Goal: Task Accomplishment & Management: Manage account settings

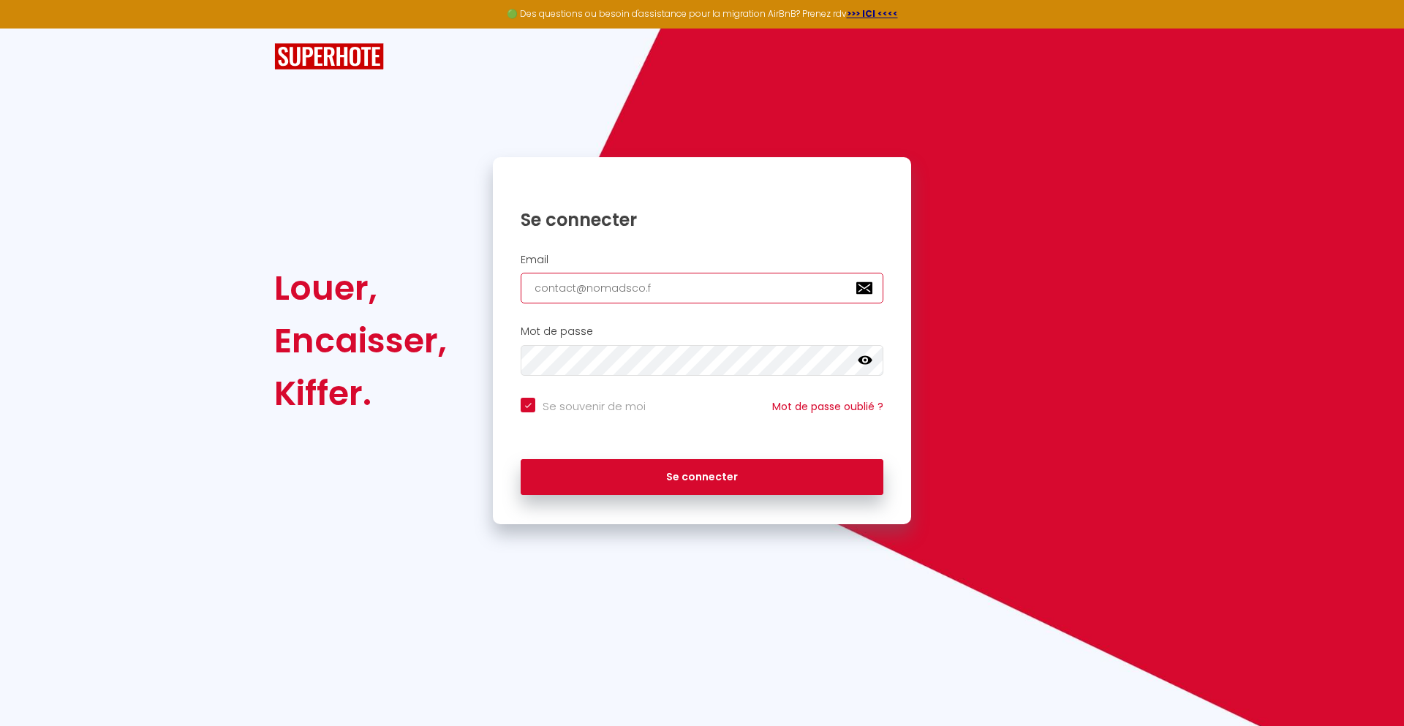
type input "[EMAIL_ADDRESS][DOMAIN_NAME]"
checkbox input "true"
type input "[EMAIL_ADDRESS][DOMAIN_NAME]"
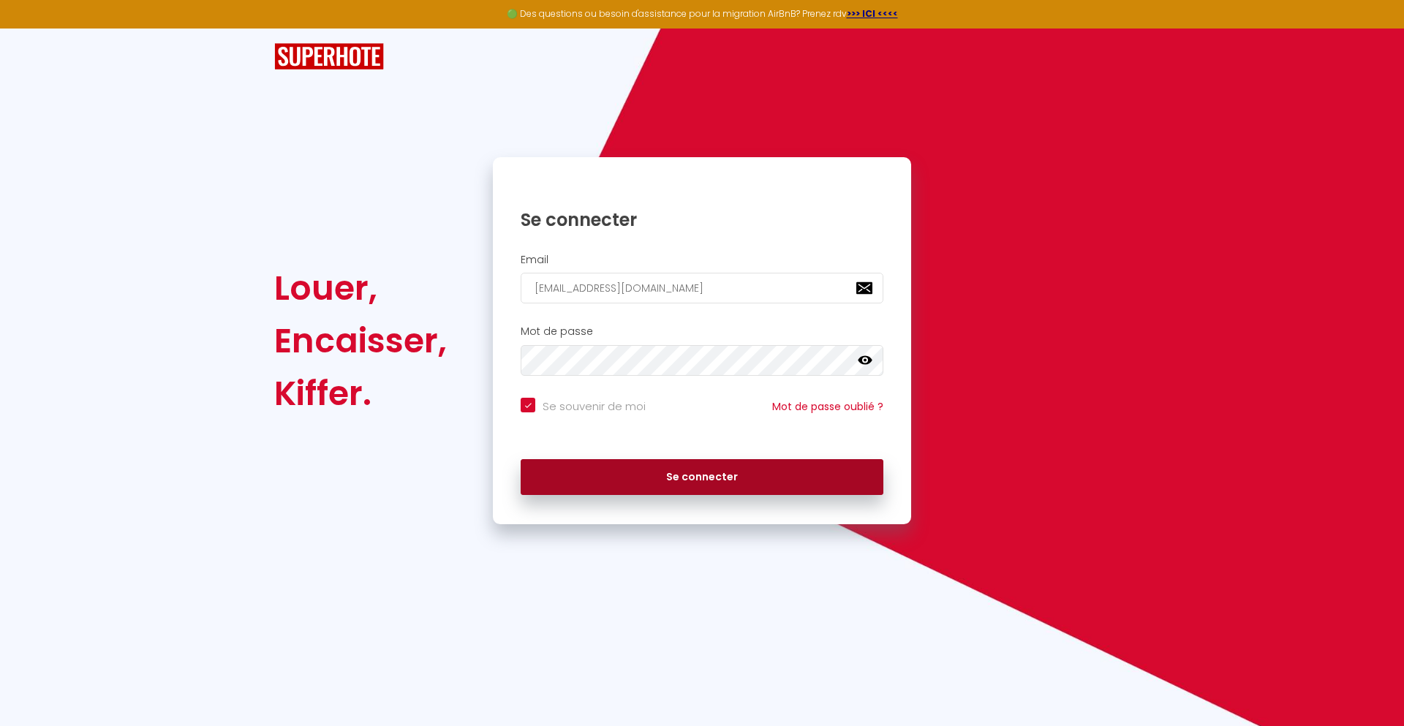
click at [702, 477] on button "Se connecter" at bounding box center [702, 477] width 363 height 37
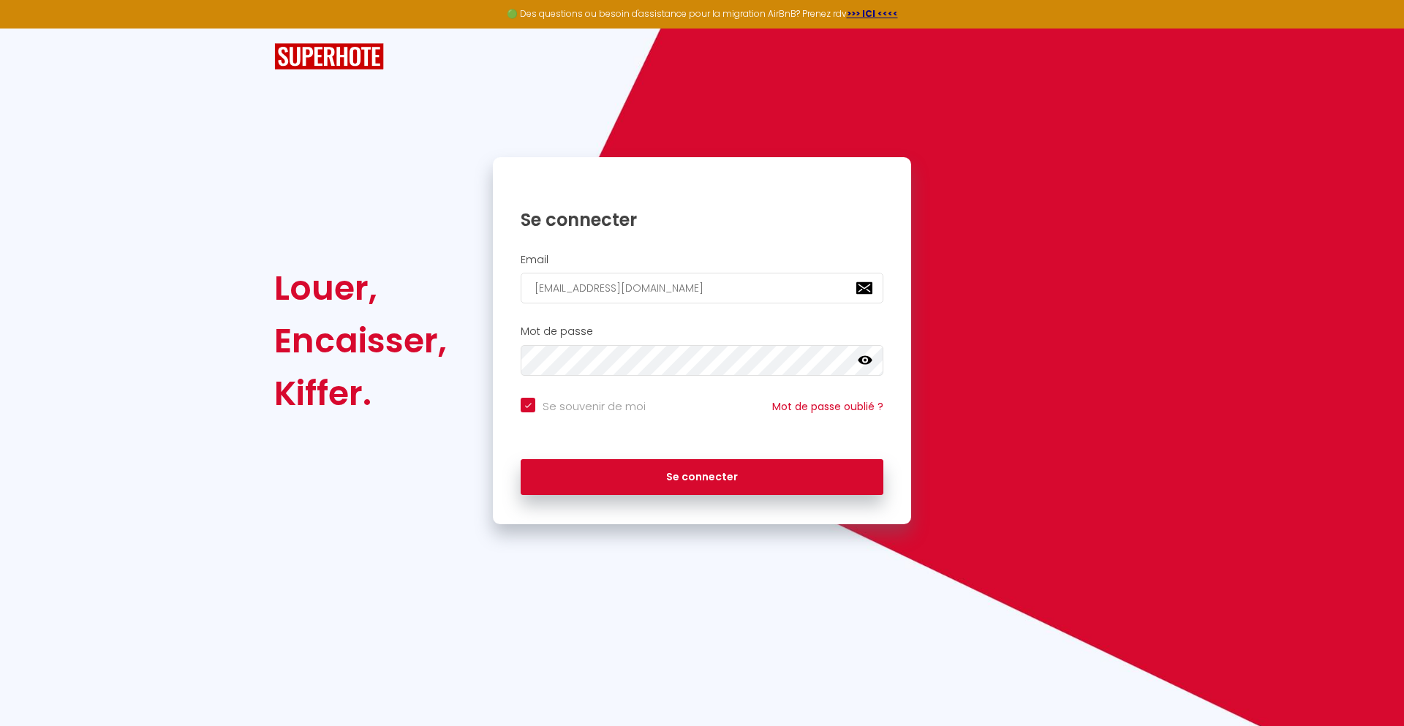
checkbox input "true"
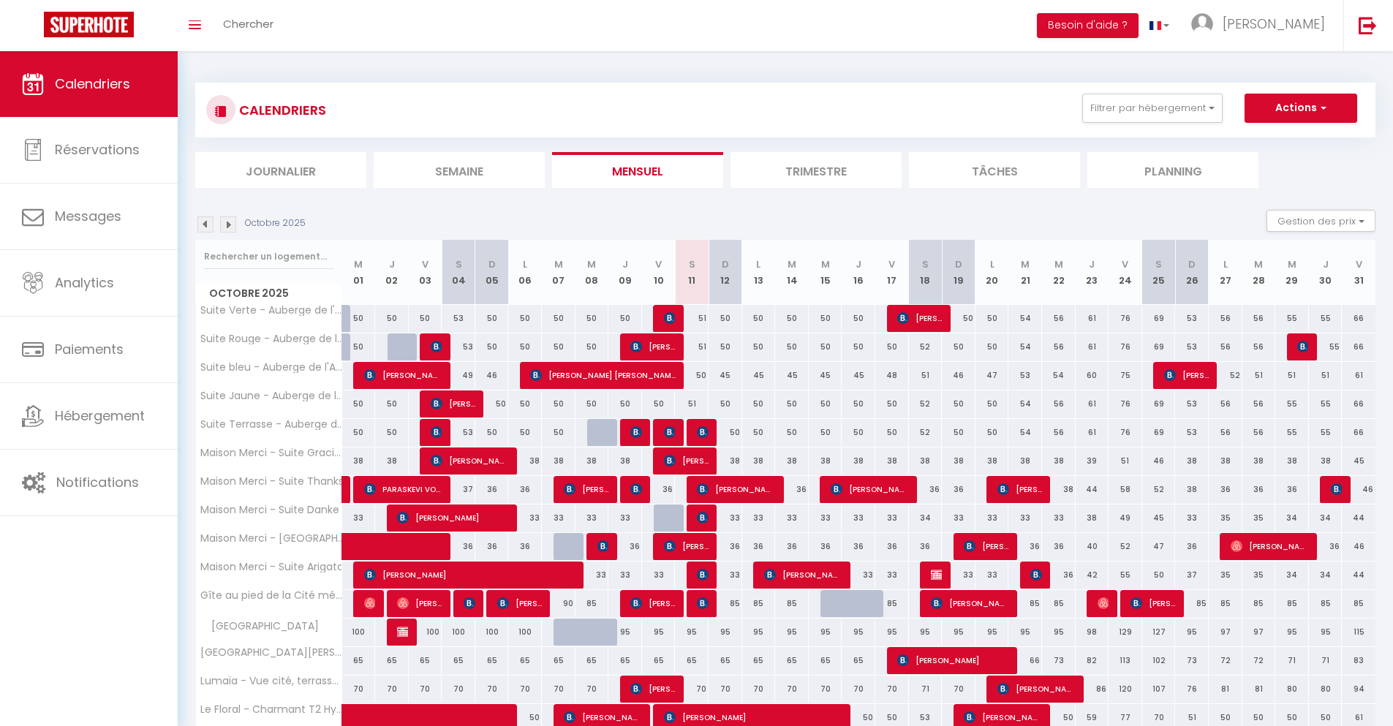
click at [281, 170] on li "Journalier" at bounding box center [280, 170] width 171 height 36
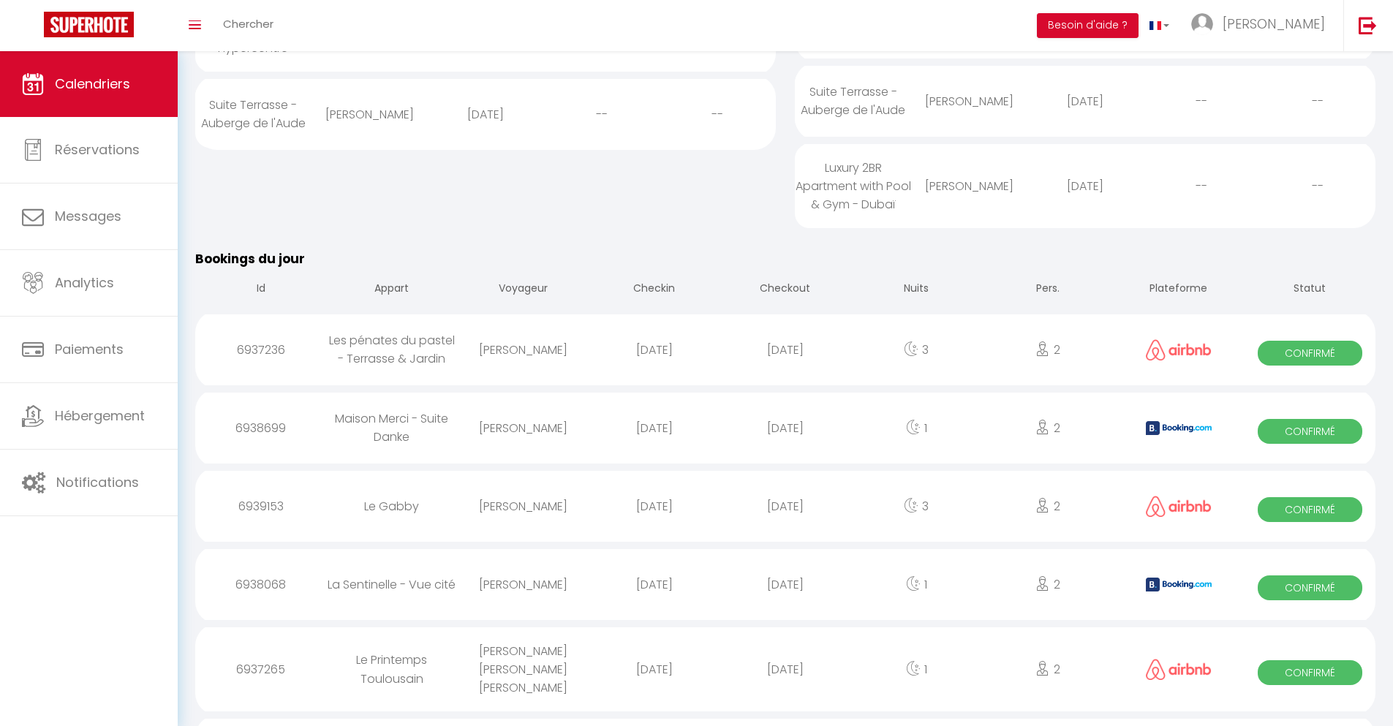
scroll to position [673, 0]
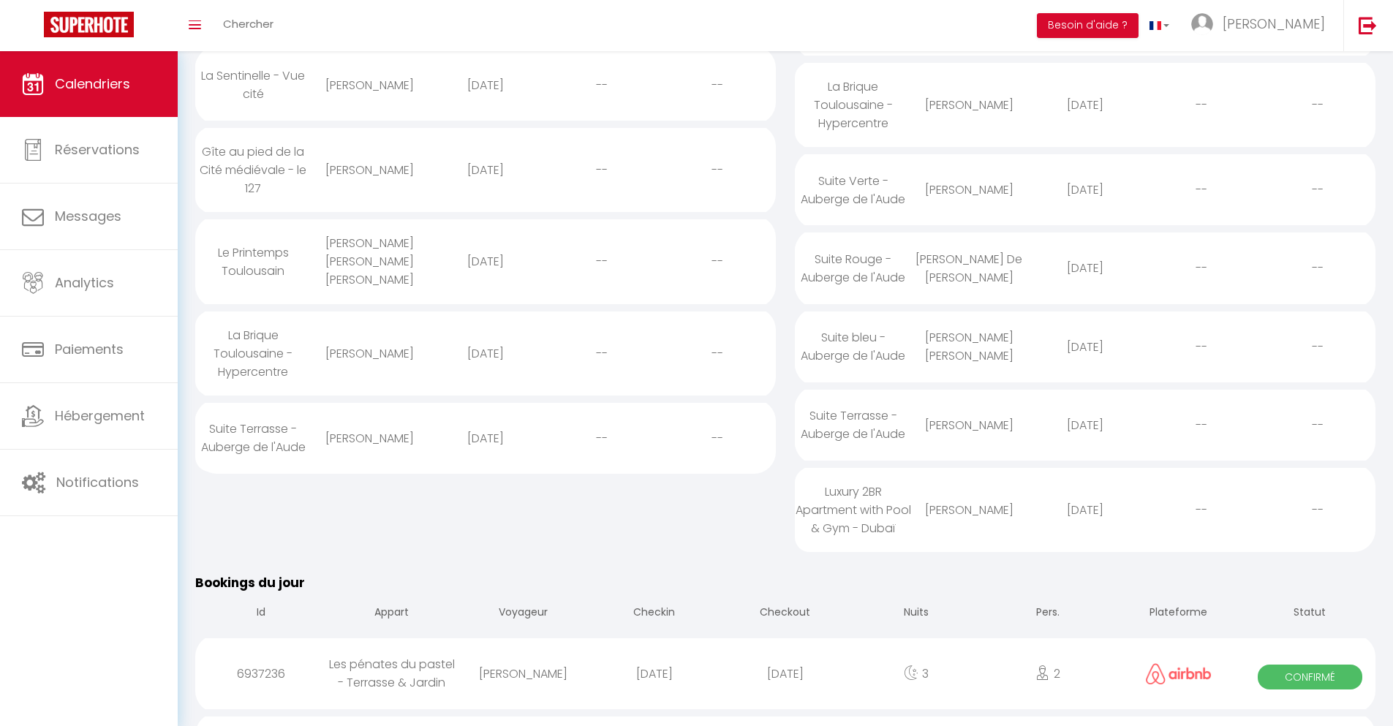
click at [785, 687] on div "[DATE]" at bounding box center [784, 674] width 131 height 48
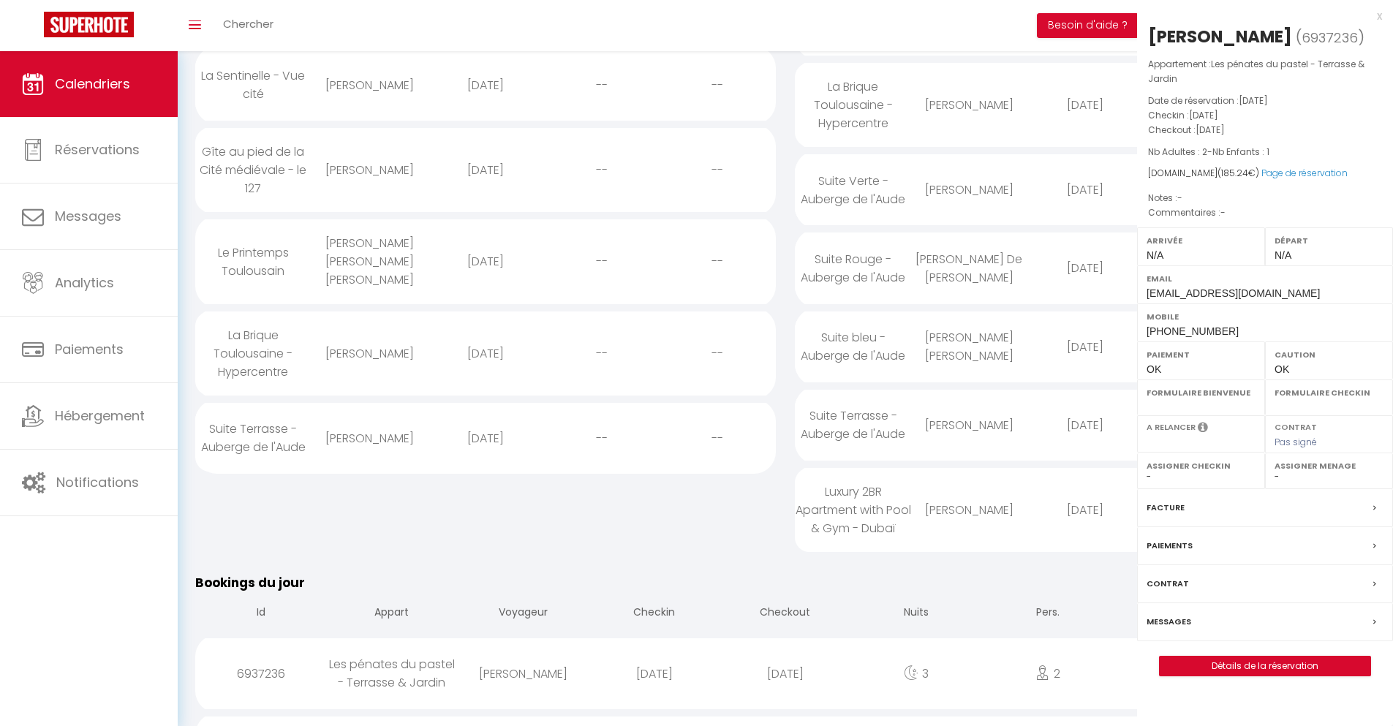
select select "0"
select select "1"
select select
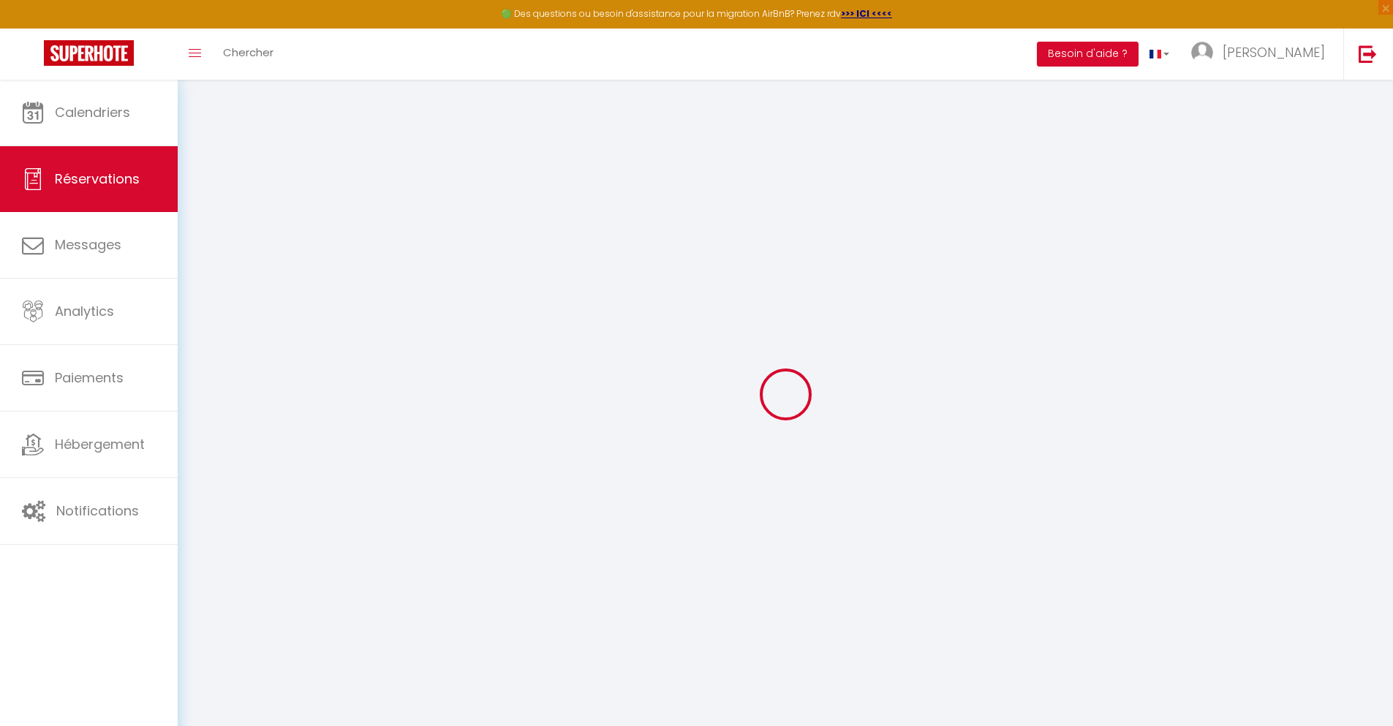
select select
checkbox input "false"
select select
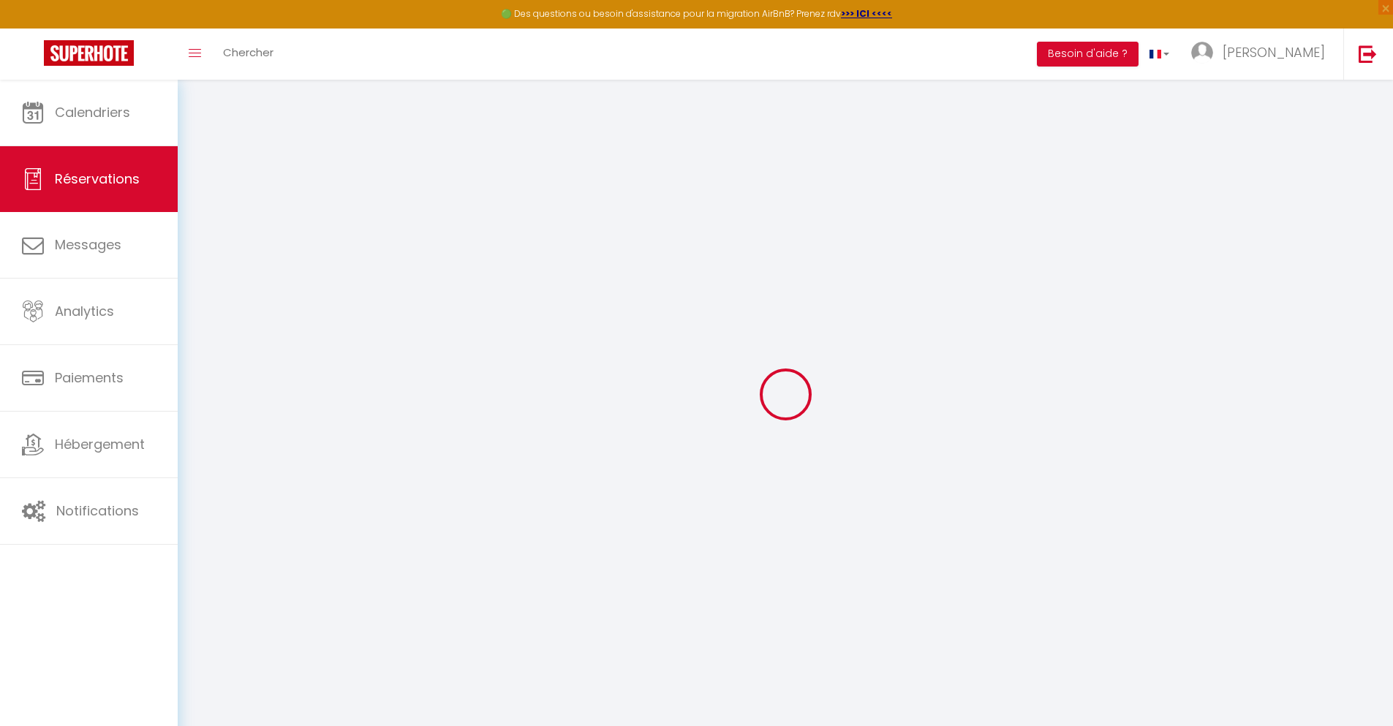
select select
checkbox input "false"
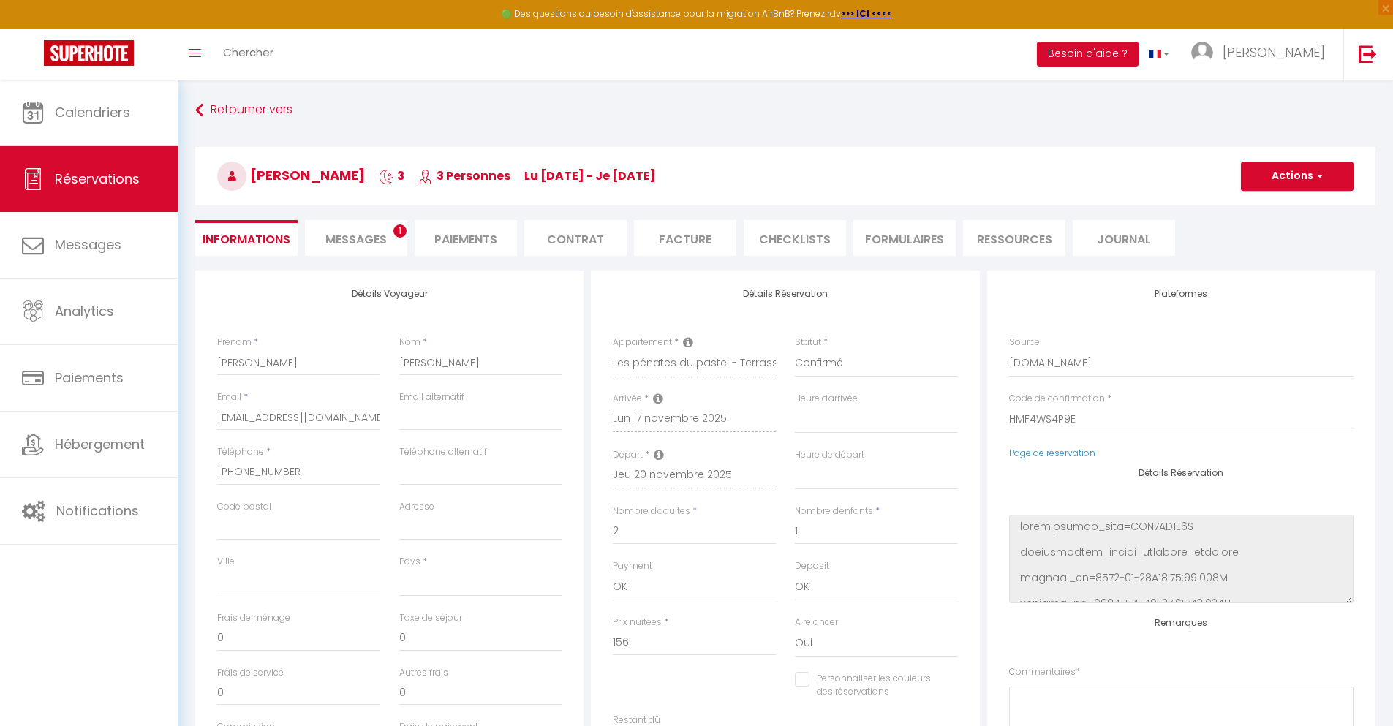
select select
type input "24"
type input "5.24"
select select
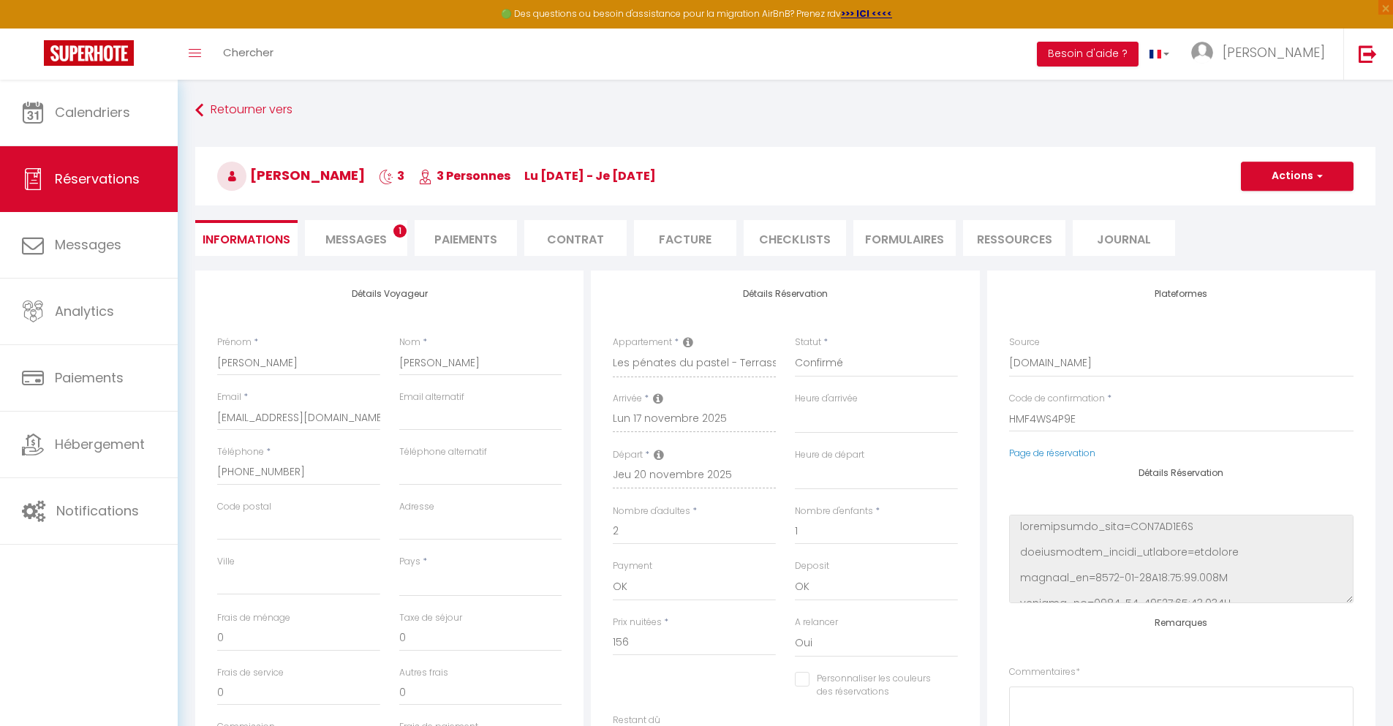
checkbox input "false"
select select
checkbox input "false"
select select
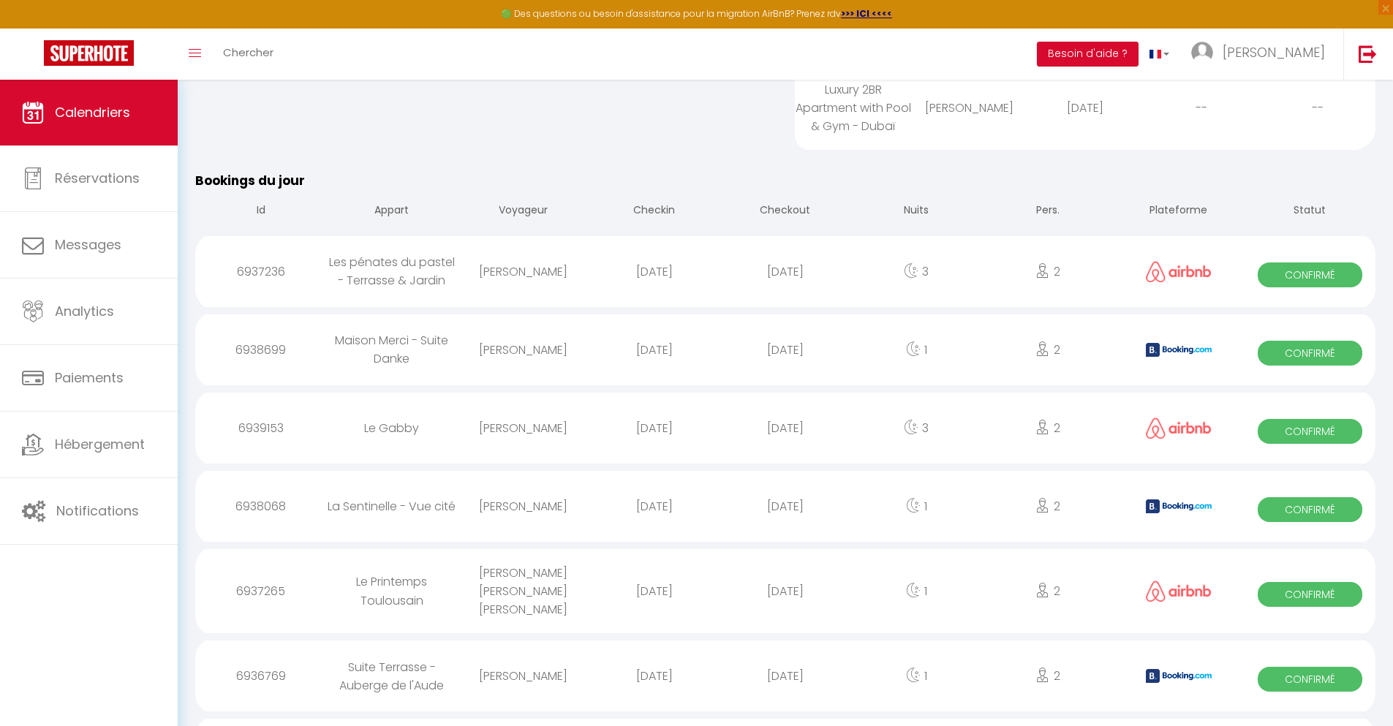
scroll to position [780, 0]
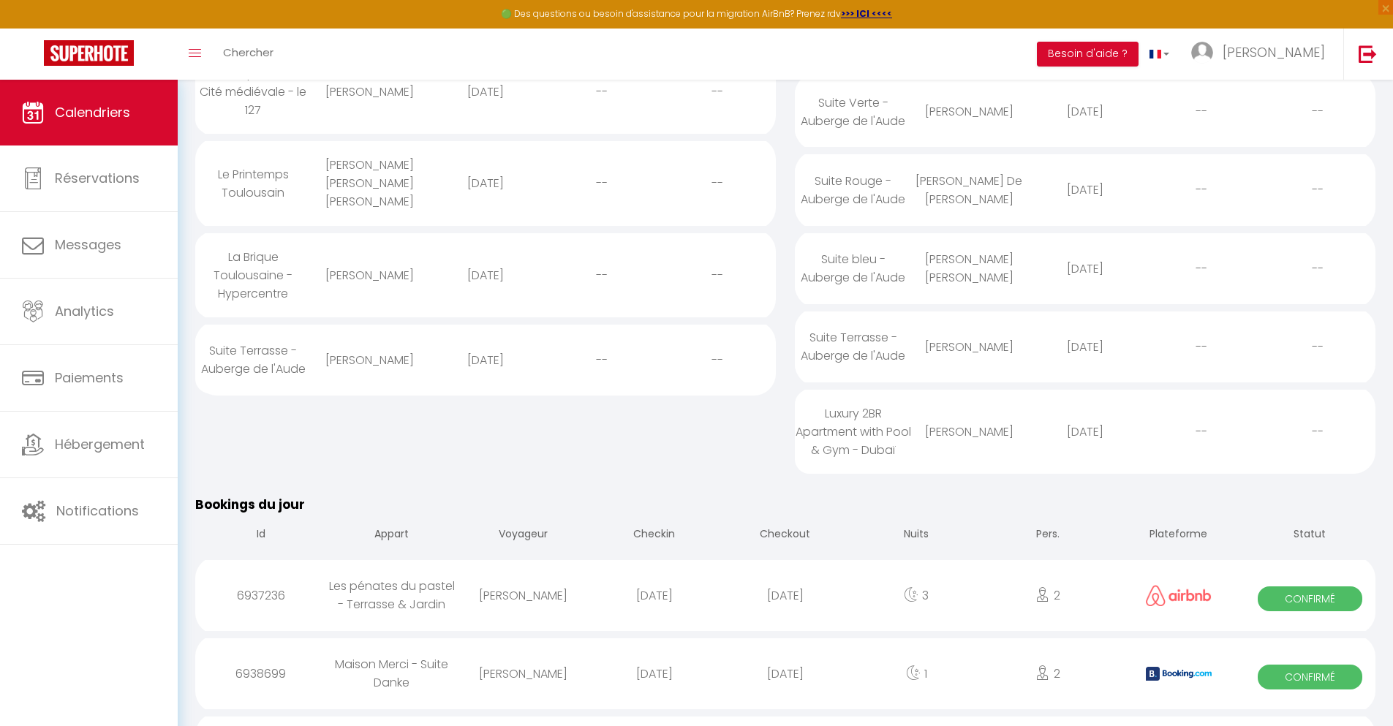
click at [785, 687] on div "[DATE]" at bounding box center [784, 674] width 131 height 48
select select "0"
select select "1"
select select
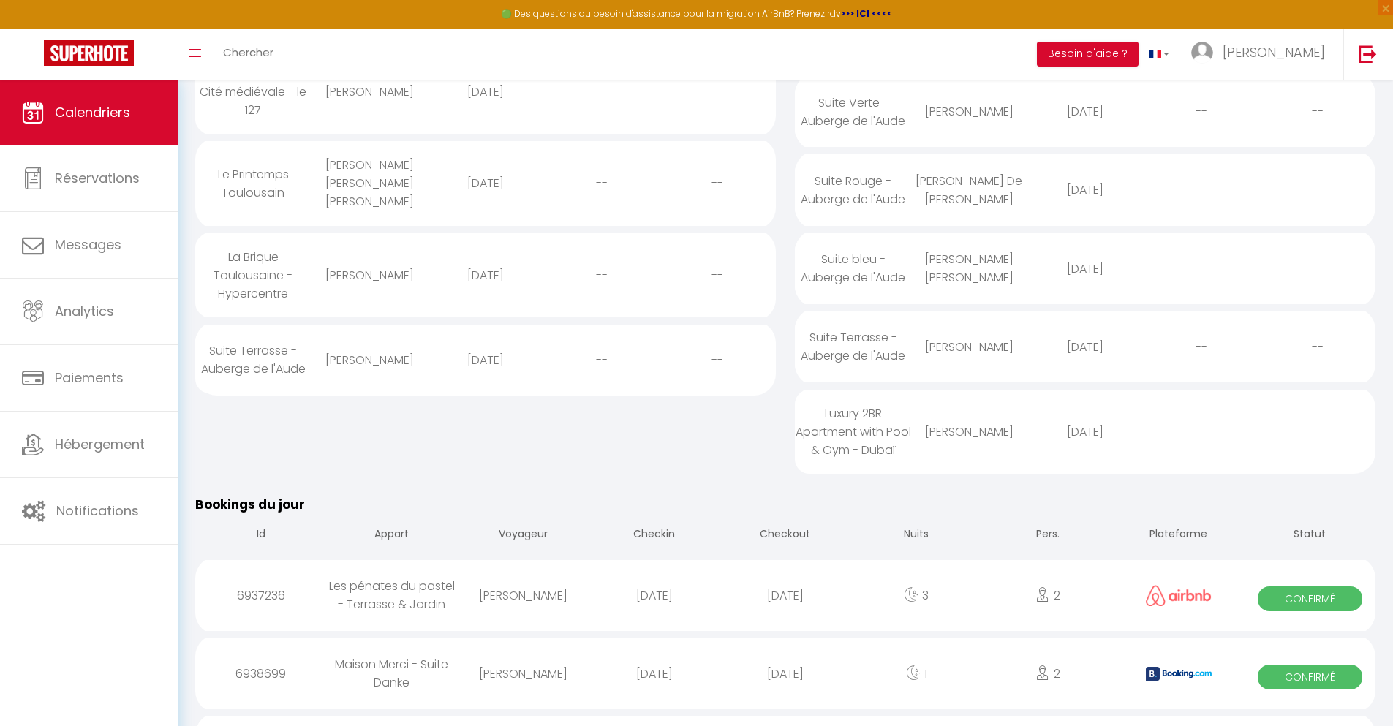
select select
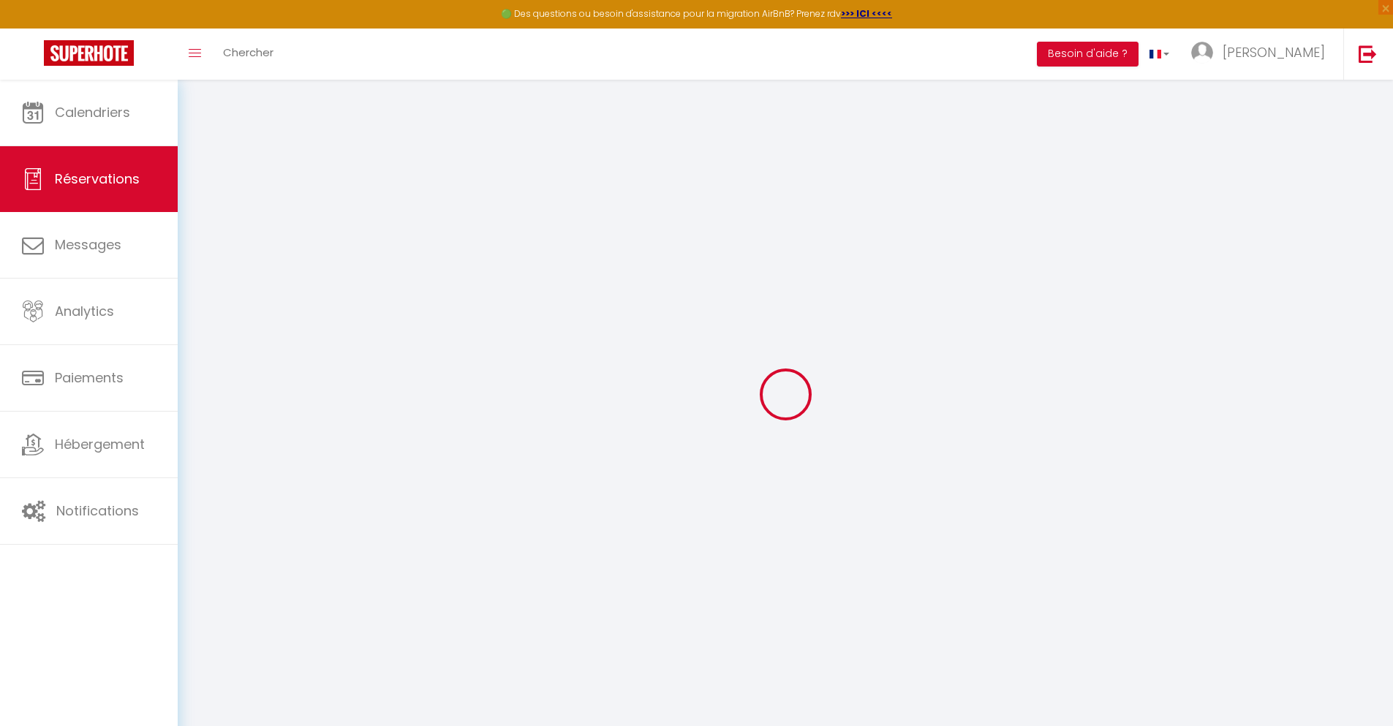
select select
checkbox input "false"
select select
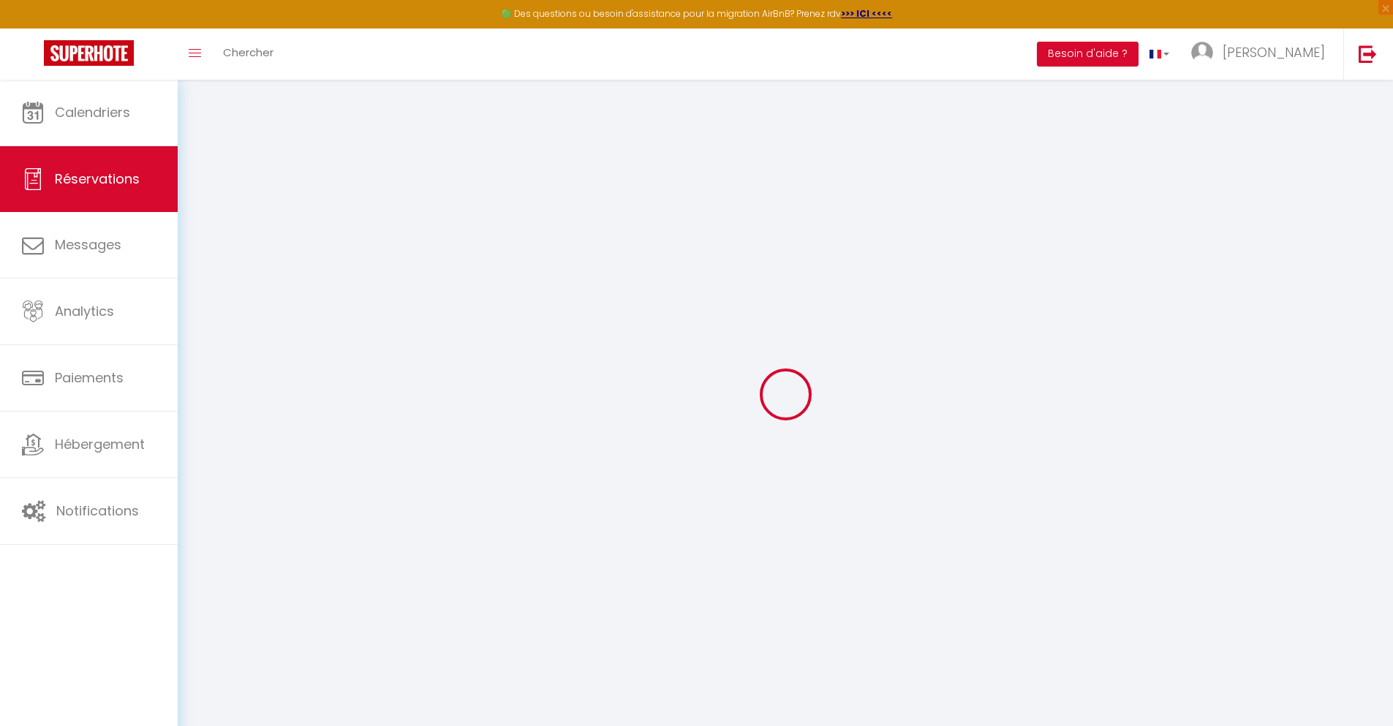
checkbox input "false"
type textarea "** THIS RESERVATION HAS BEEN PRE-PAID ** BOOKING NOTE : Payment charge is EUR 0…"
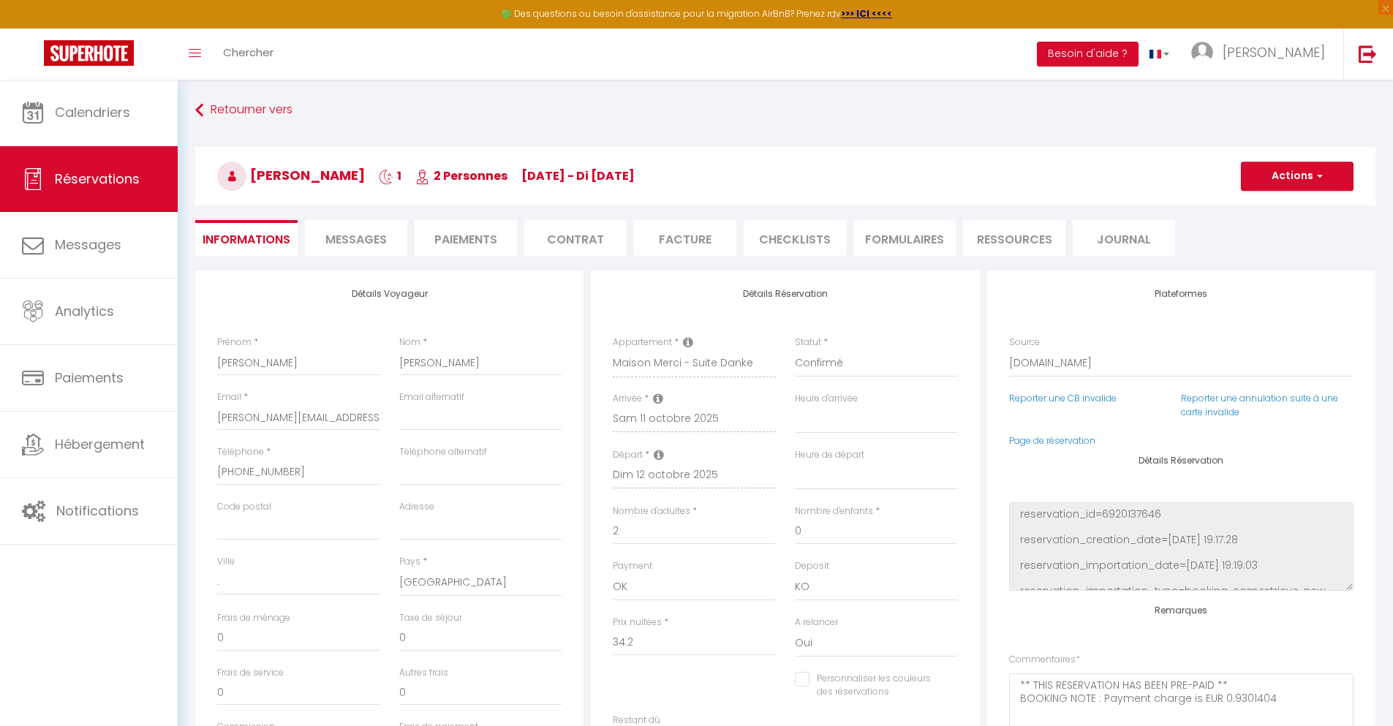
type input "30"
type input "2.24"
select select
checkbox input "false"
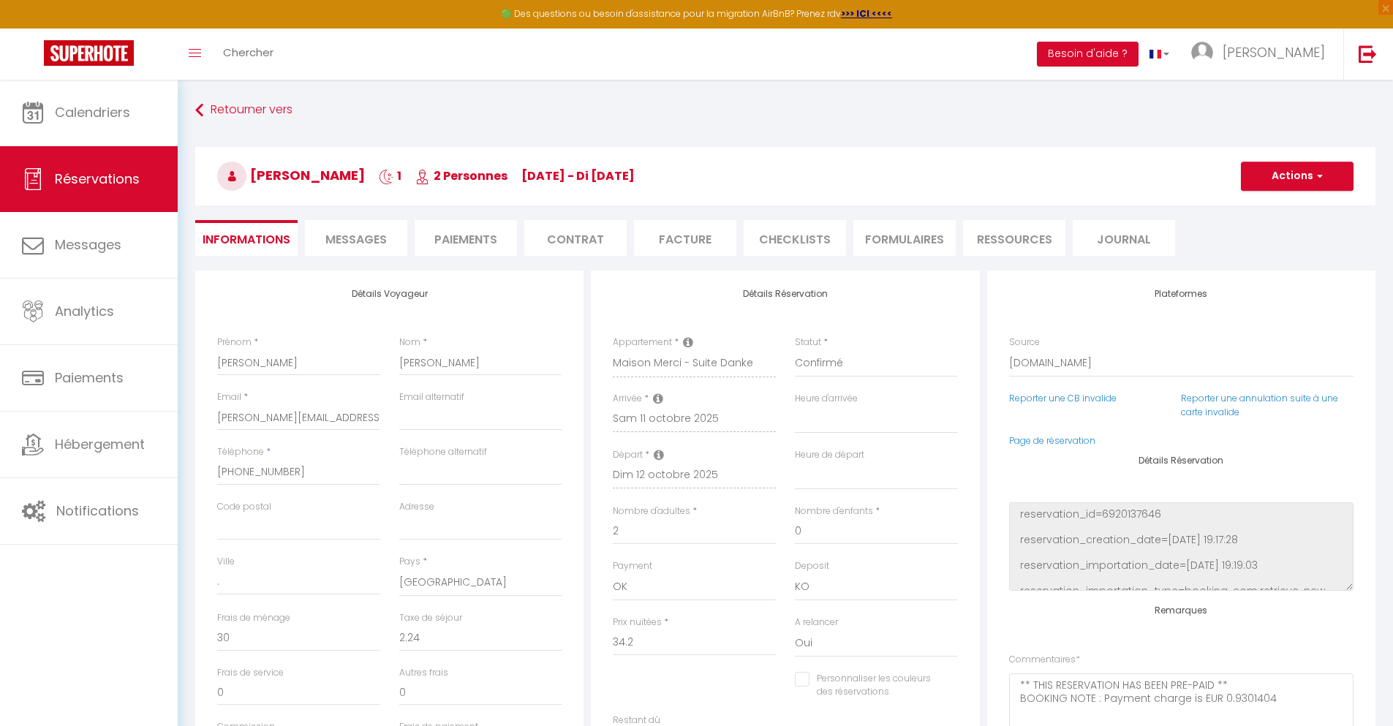
select select
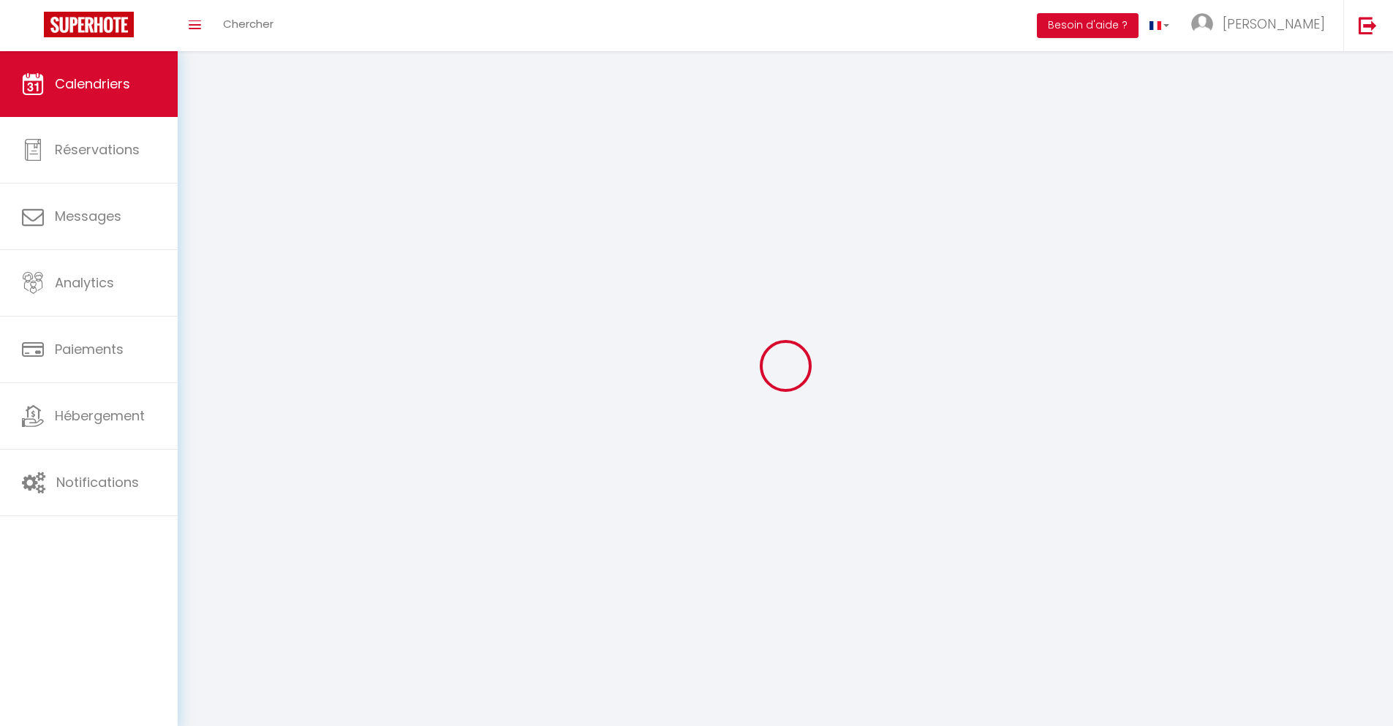
scroll to position [80, 0]
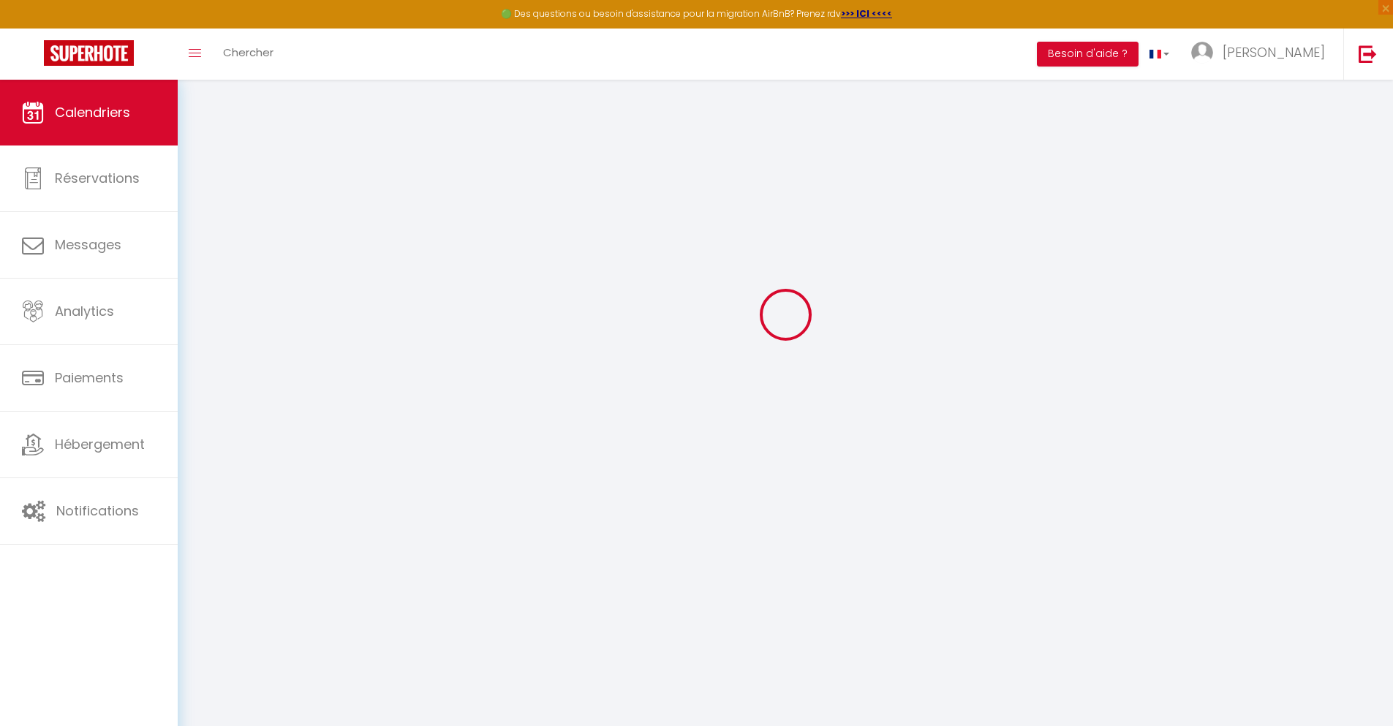
select select
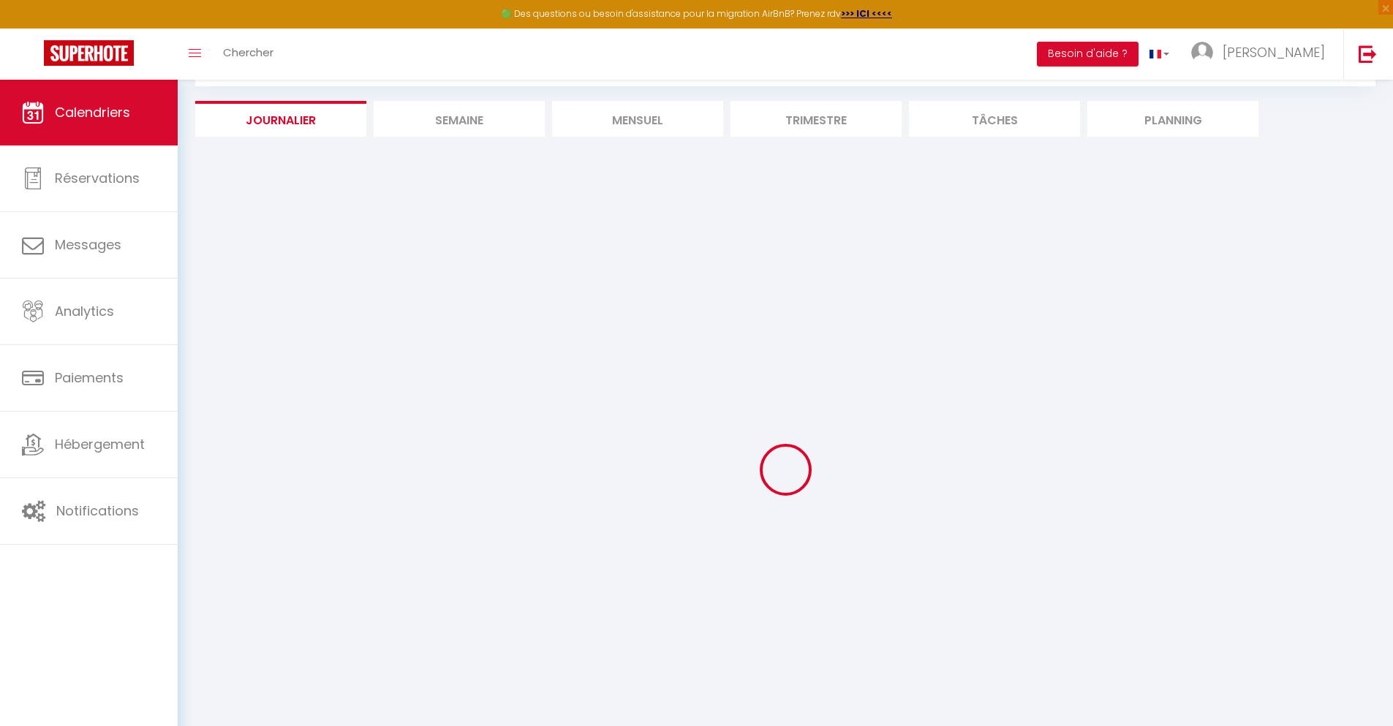
select select
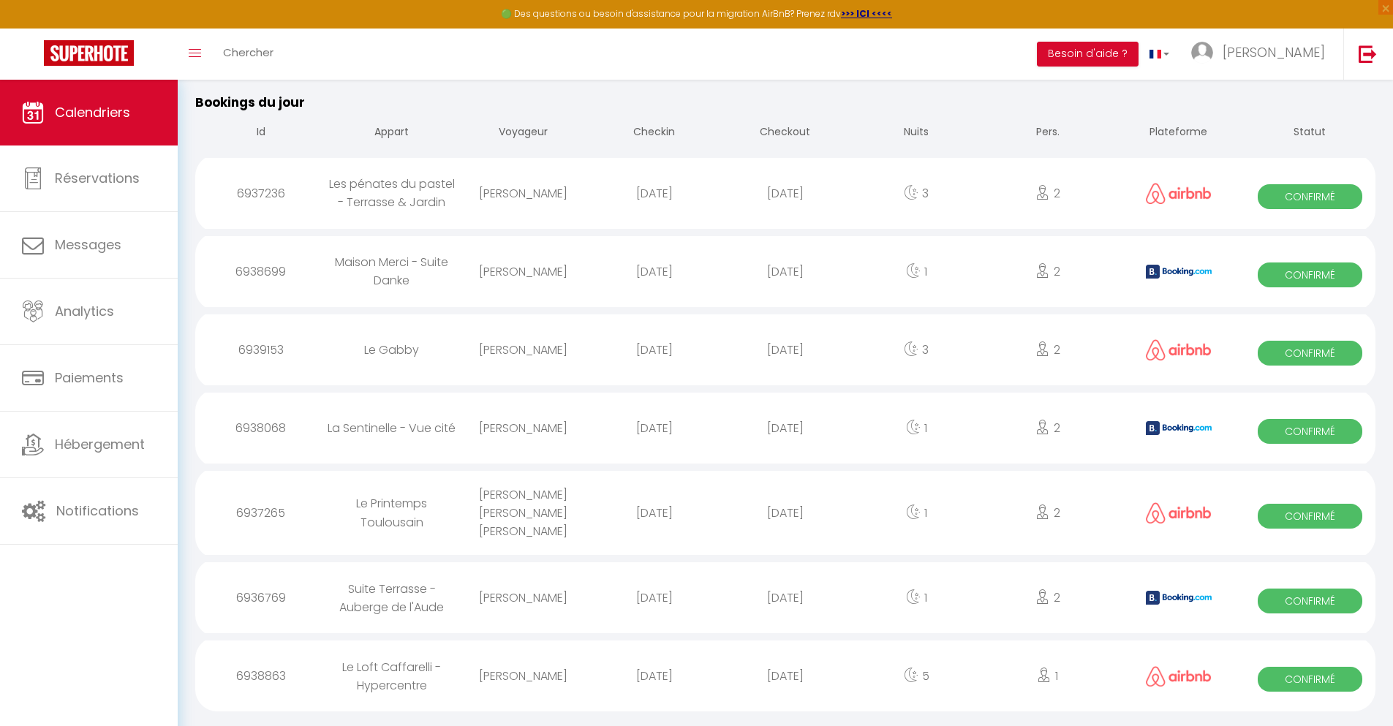
scroll to position [858, 0]
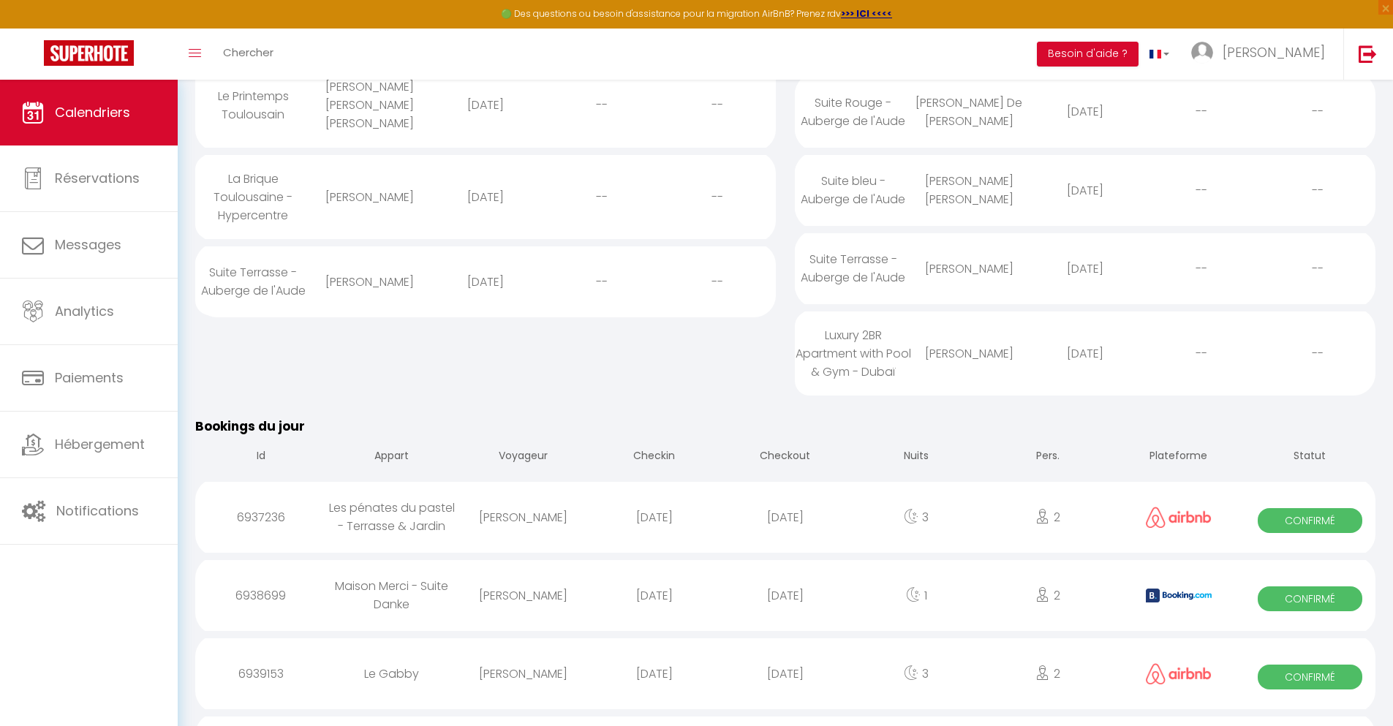
click at [785, 687] on div "[DATE]" at bounding box center [784, 674] width 131 height 48
select select "0"
select select "1"
select select
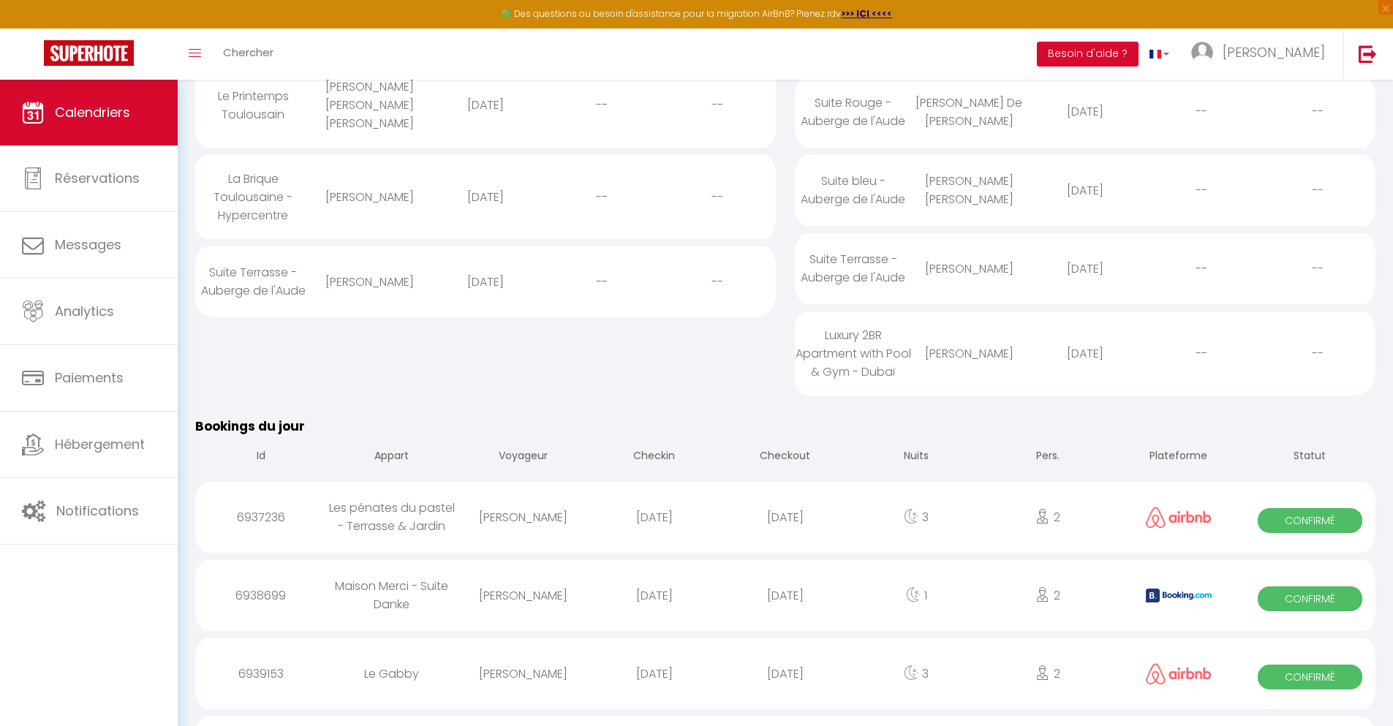
select select
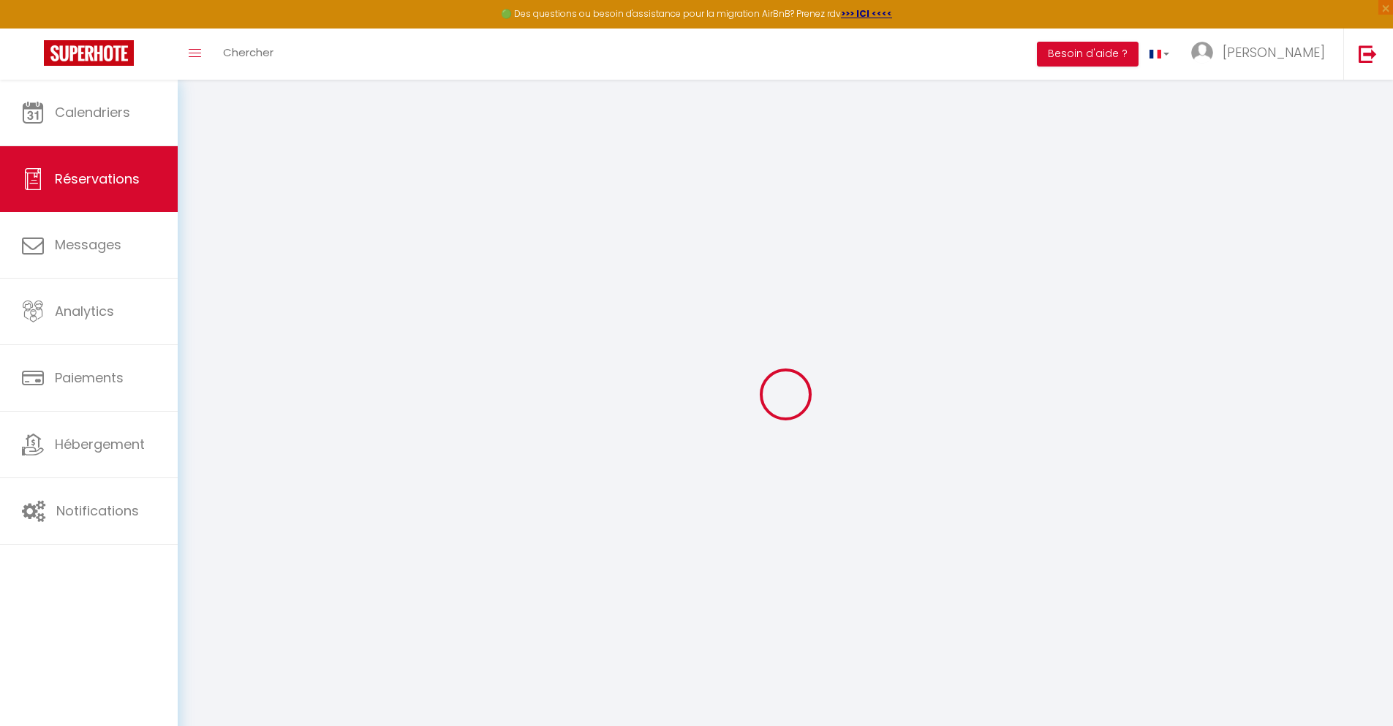
select select
checkbox input "false"
select select
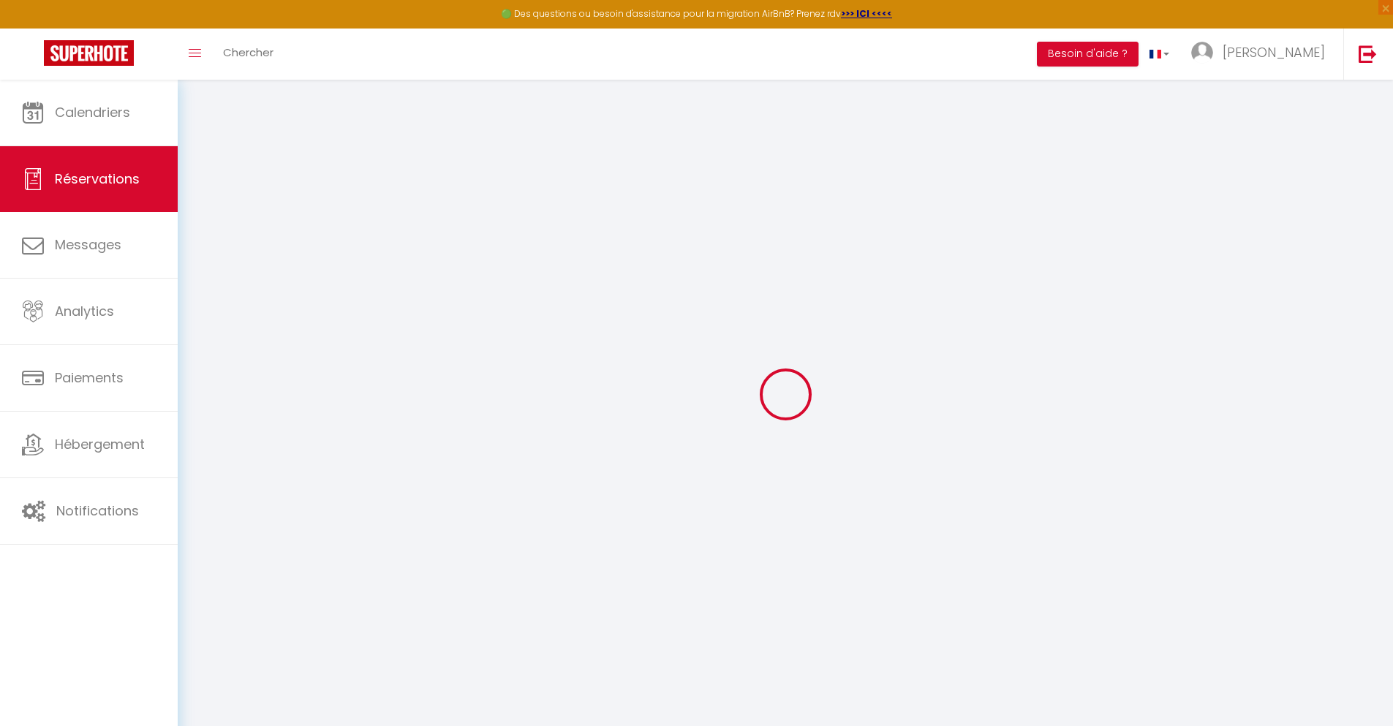
select select
checkbox input "false"
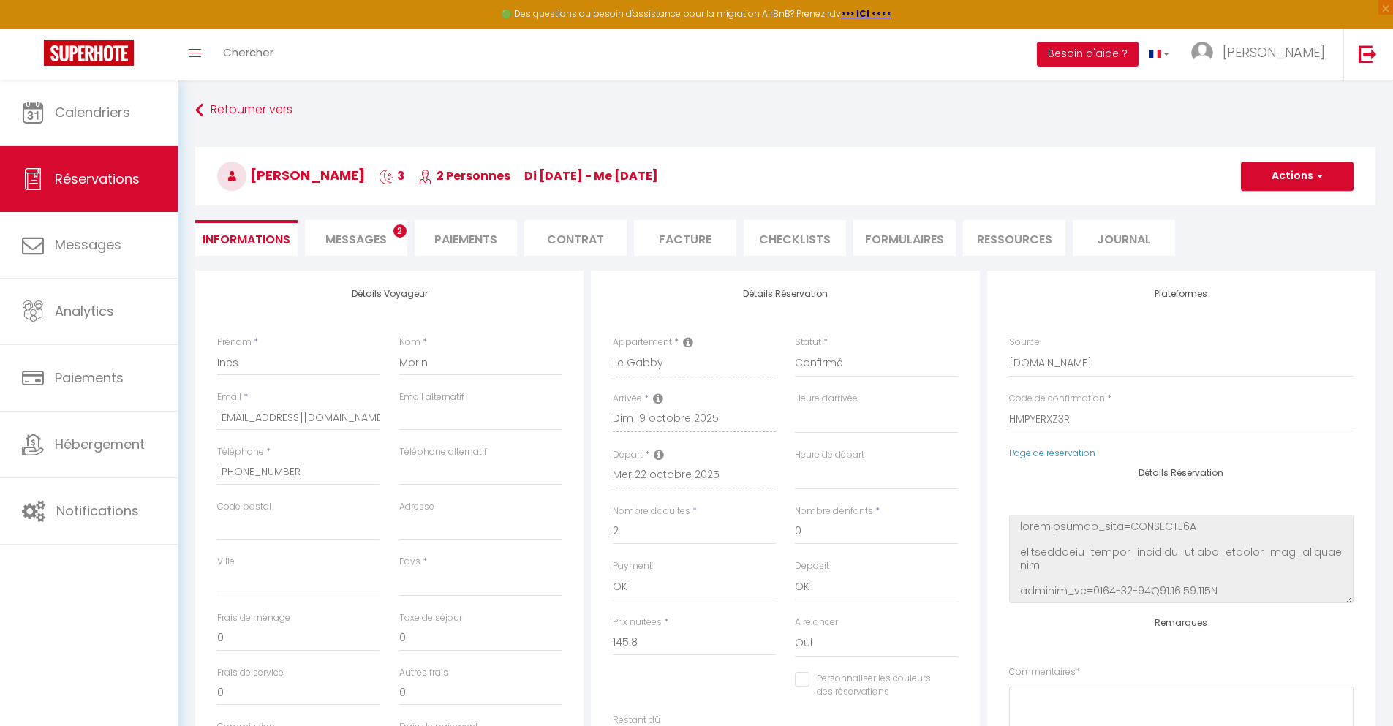
select select
type input "32"
type input "10.5"
select select
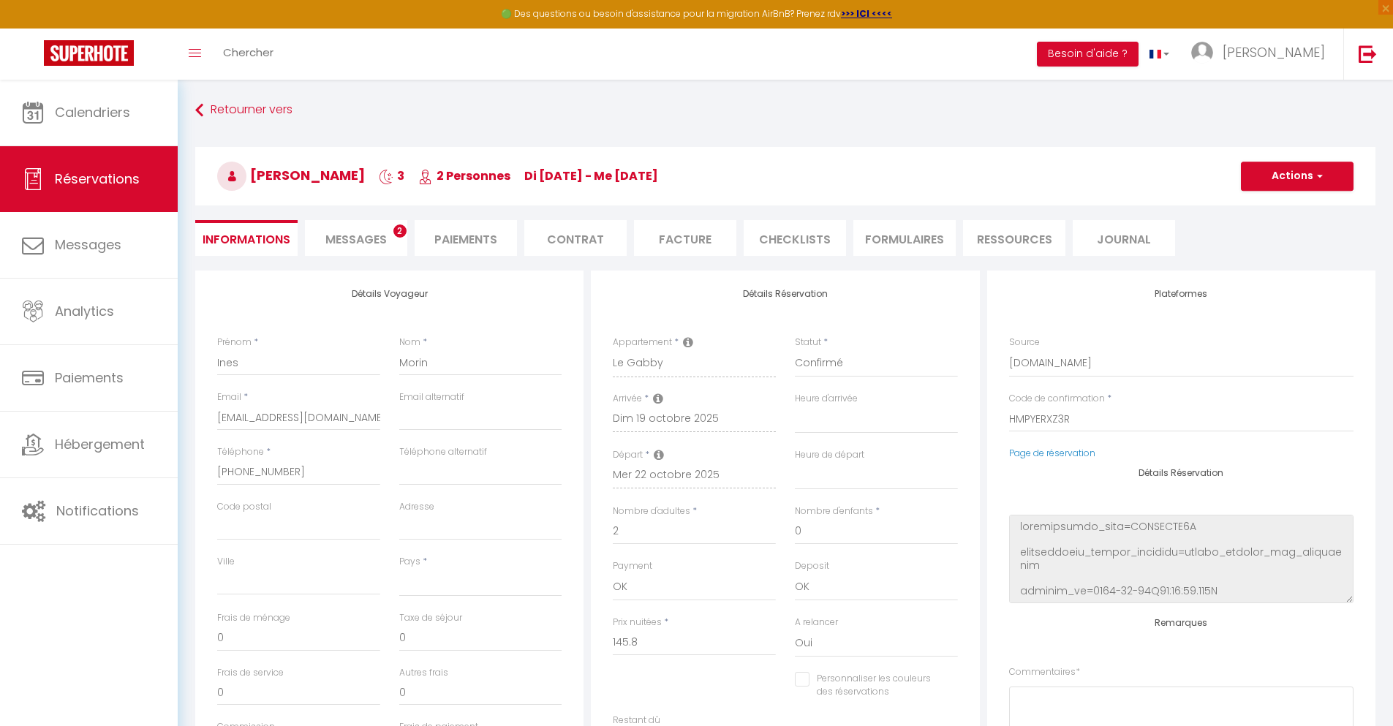
checkbox input "false"
select select
checkbox input "false"
select select
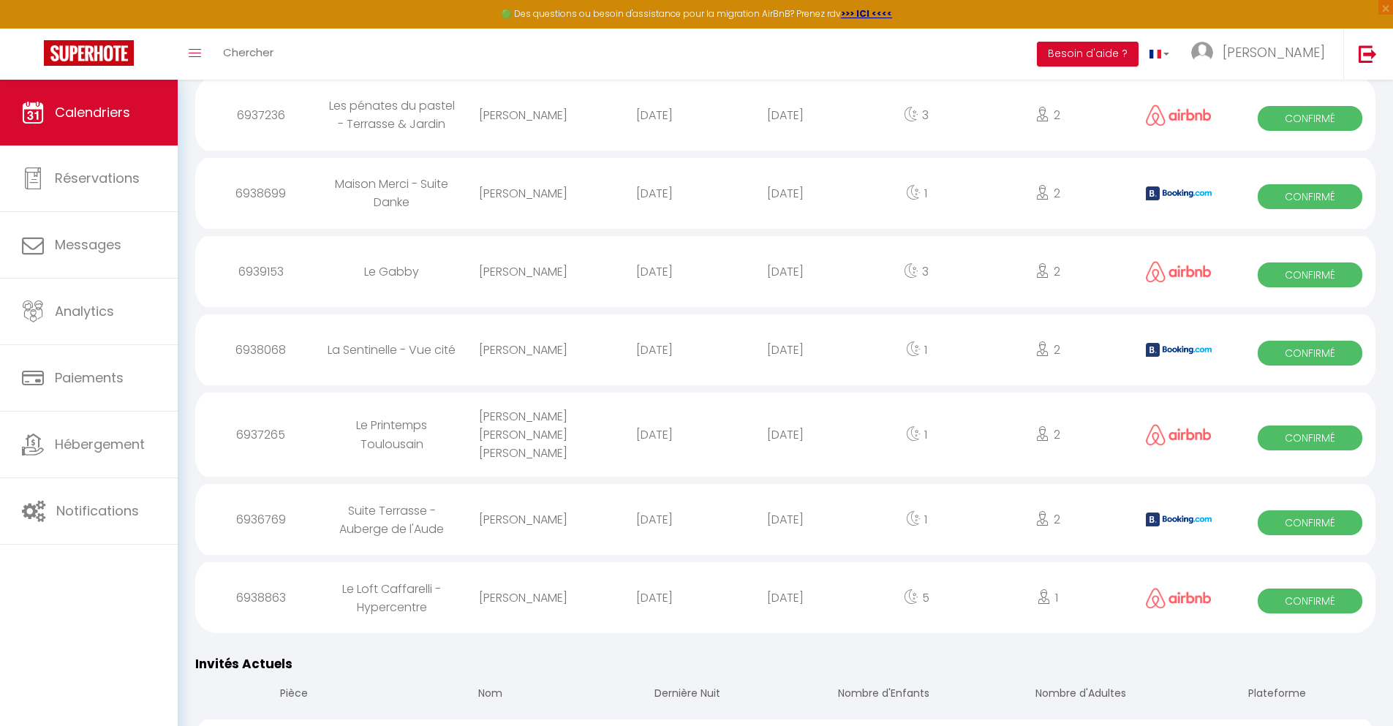
scroll to position [937, 0]
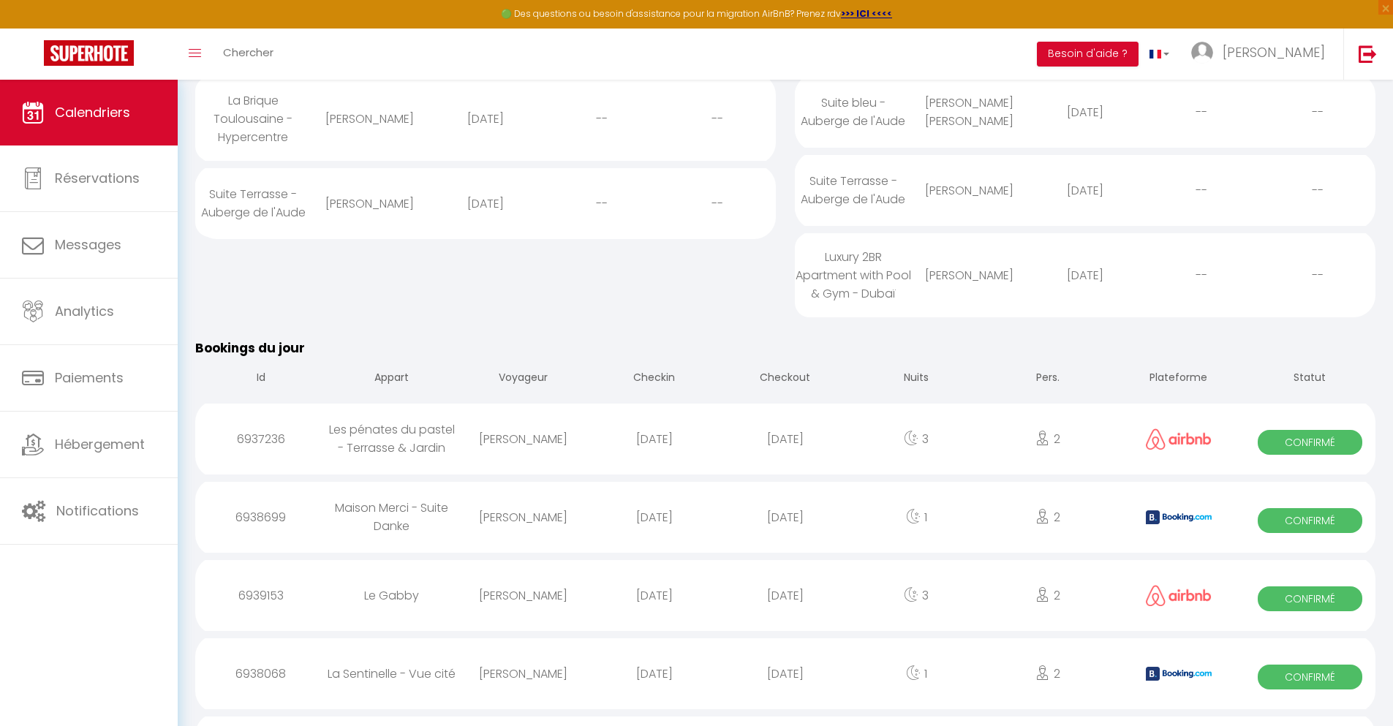
click at [785, 687] on div "[DATE]" at bounding box center [784, 674] width 131 height 48
select select "0"
select select "1"
select select
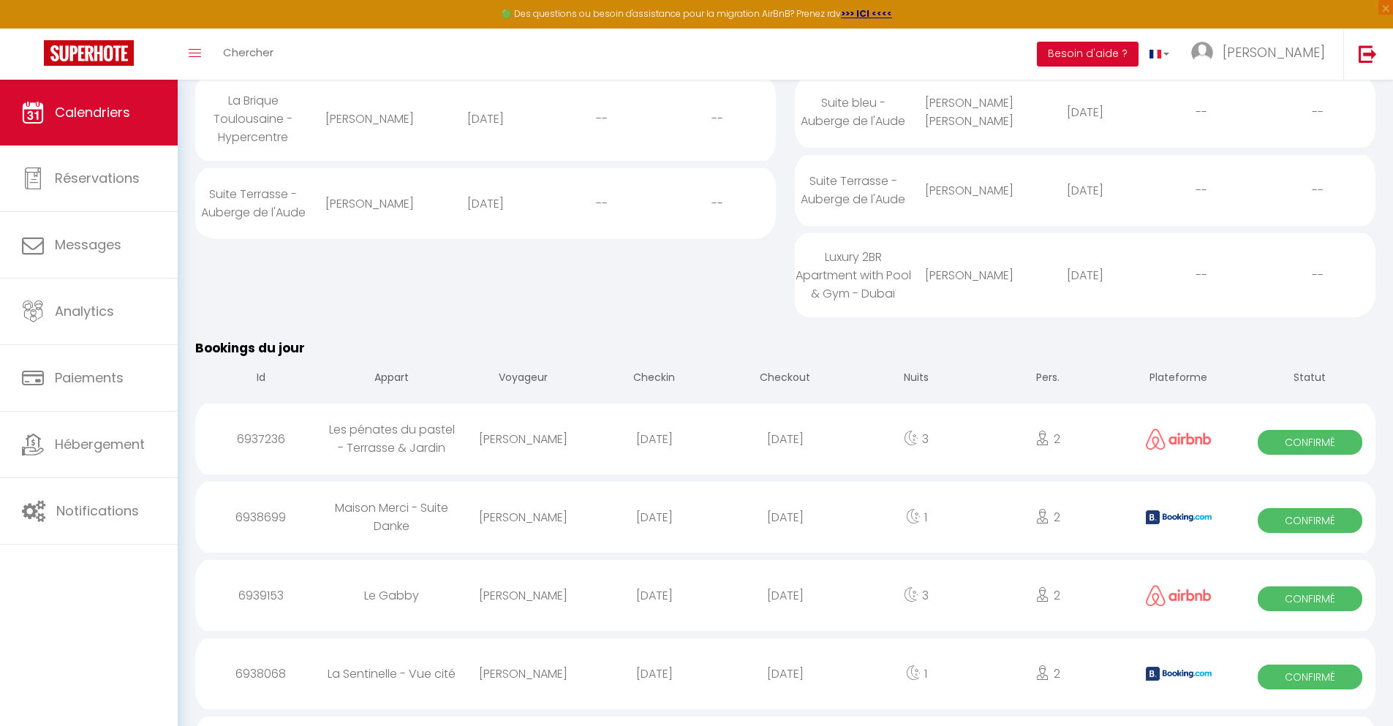
select select
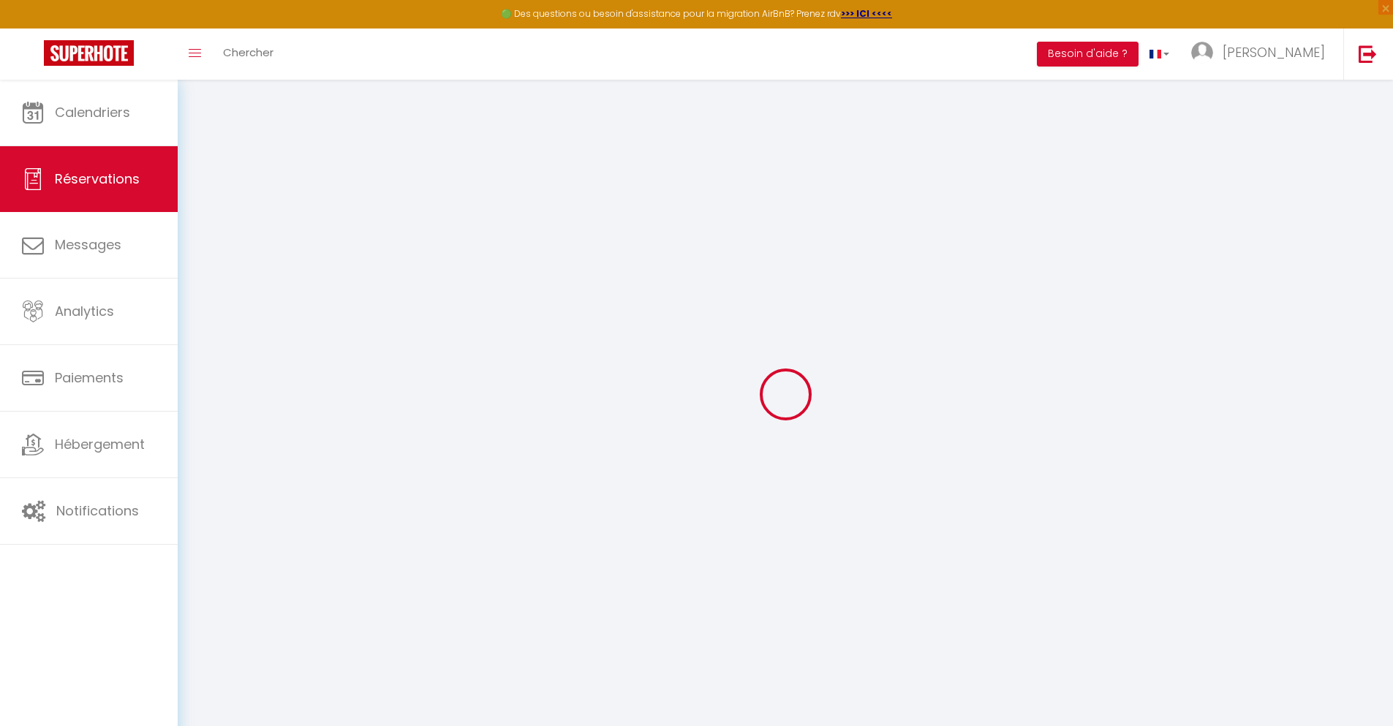
select select
checkbox input "false"
type textarea "** THIS RESERVATION HAS BEEN PRE-PAID ** BOOKING NOTE : Payment charge is EUR 1…"
type input "36"
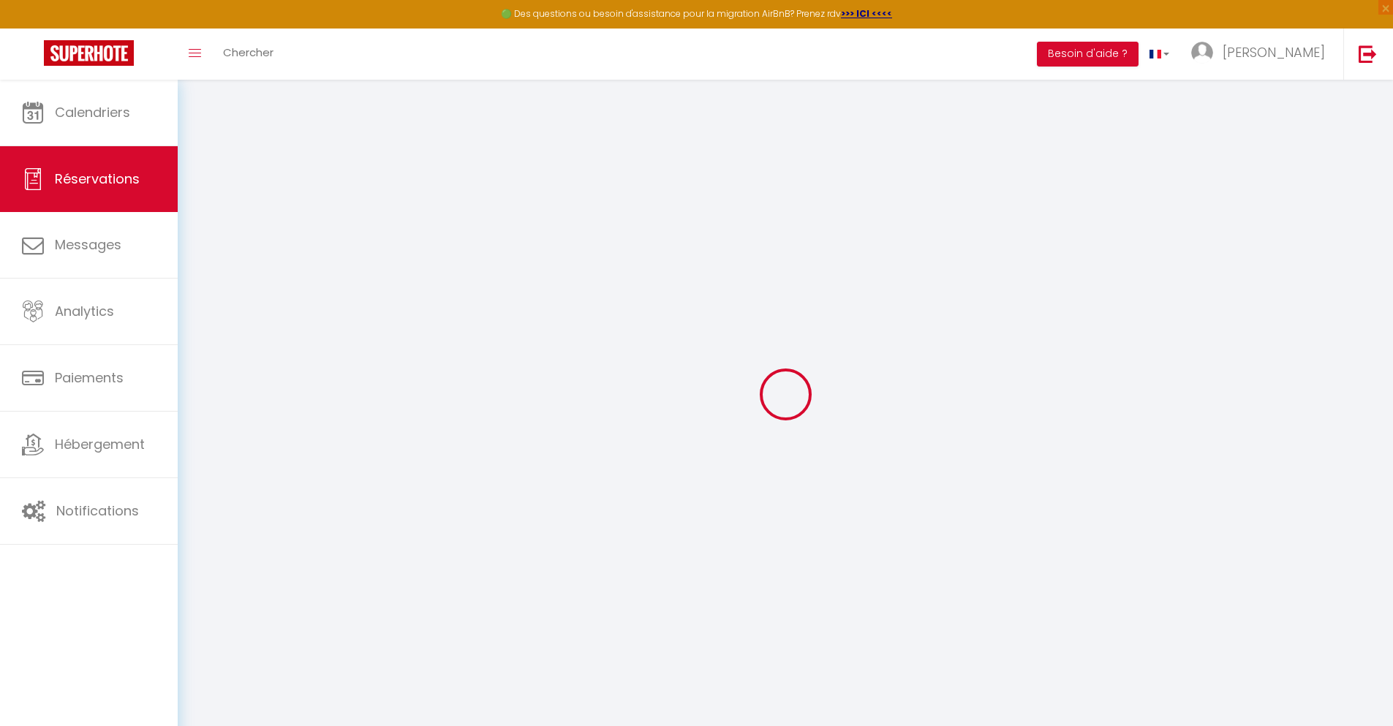
type input "3.53"
select select
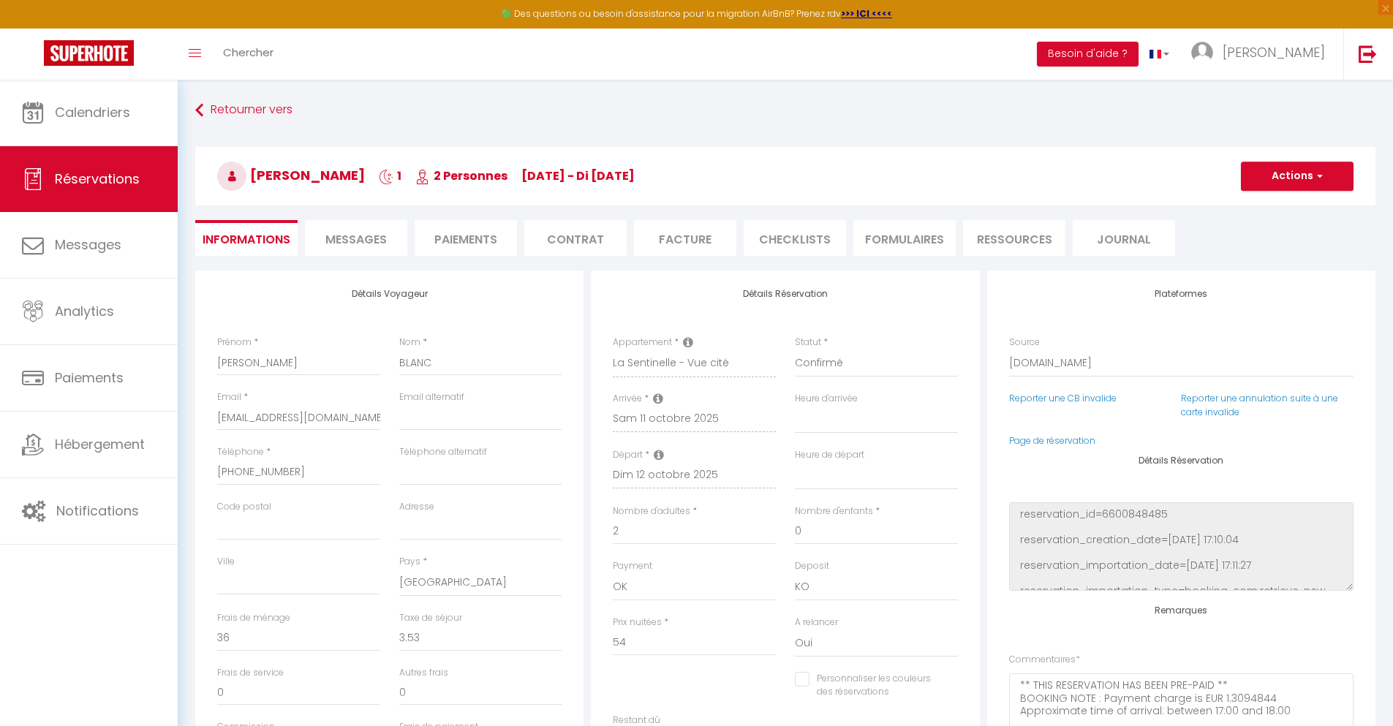
checkbox input "false"
select select
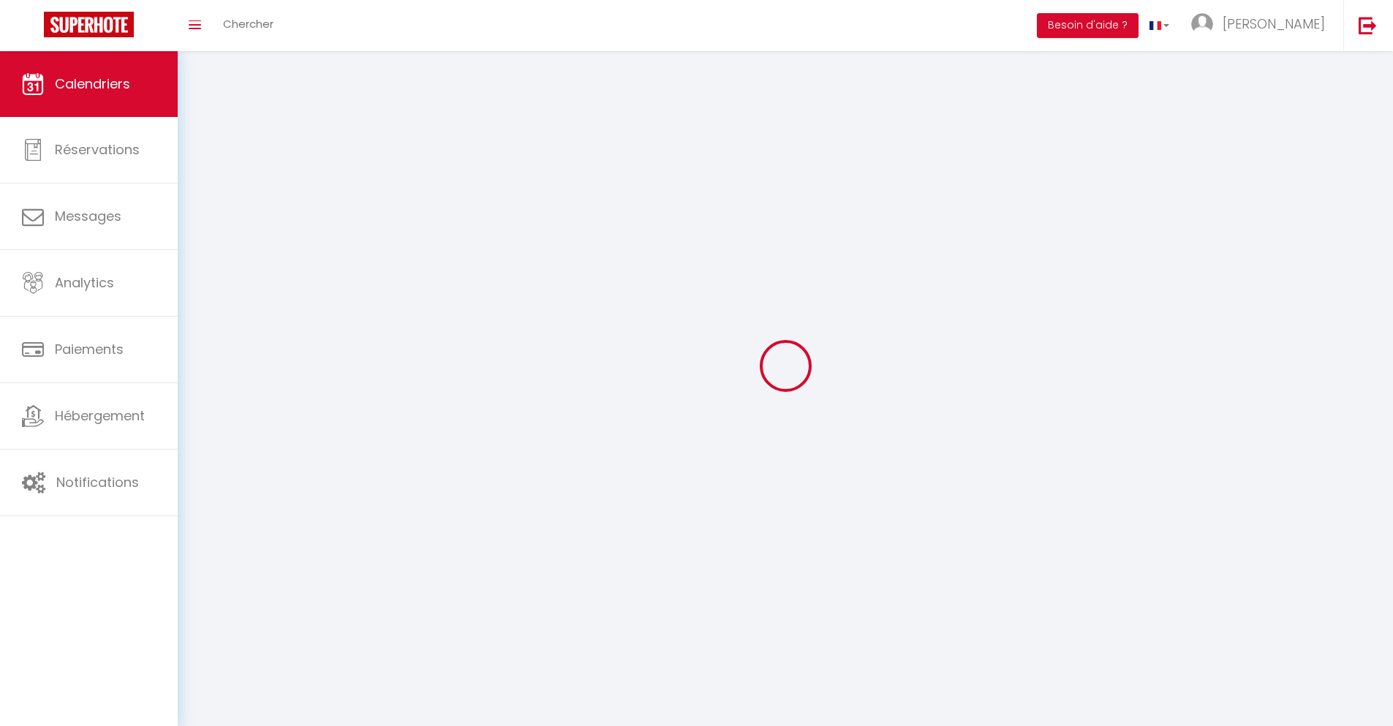
scroll to position [80, 0]
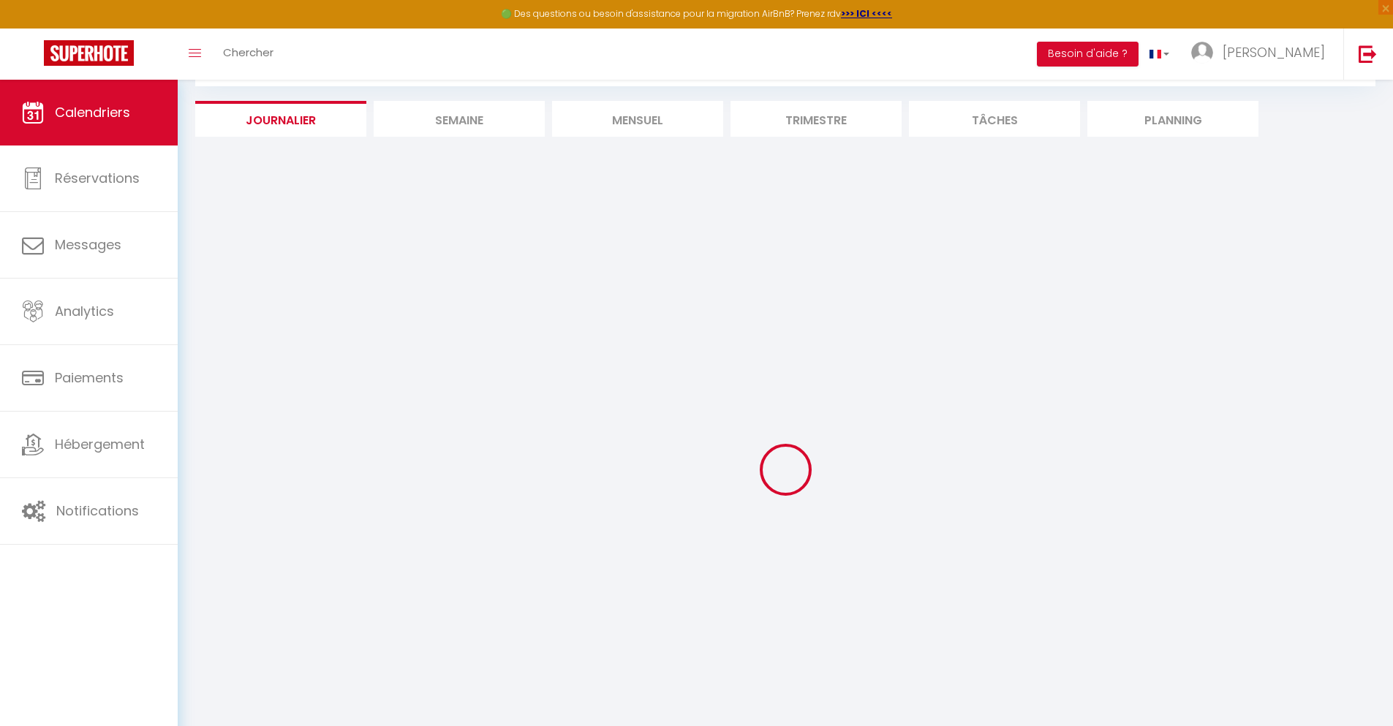
select select
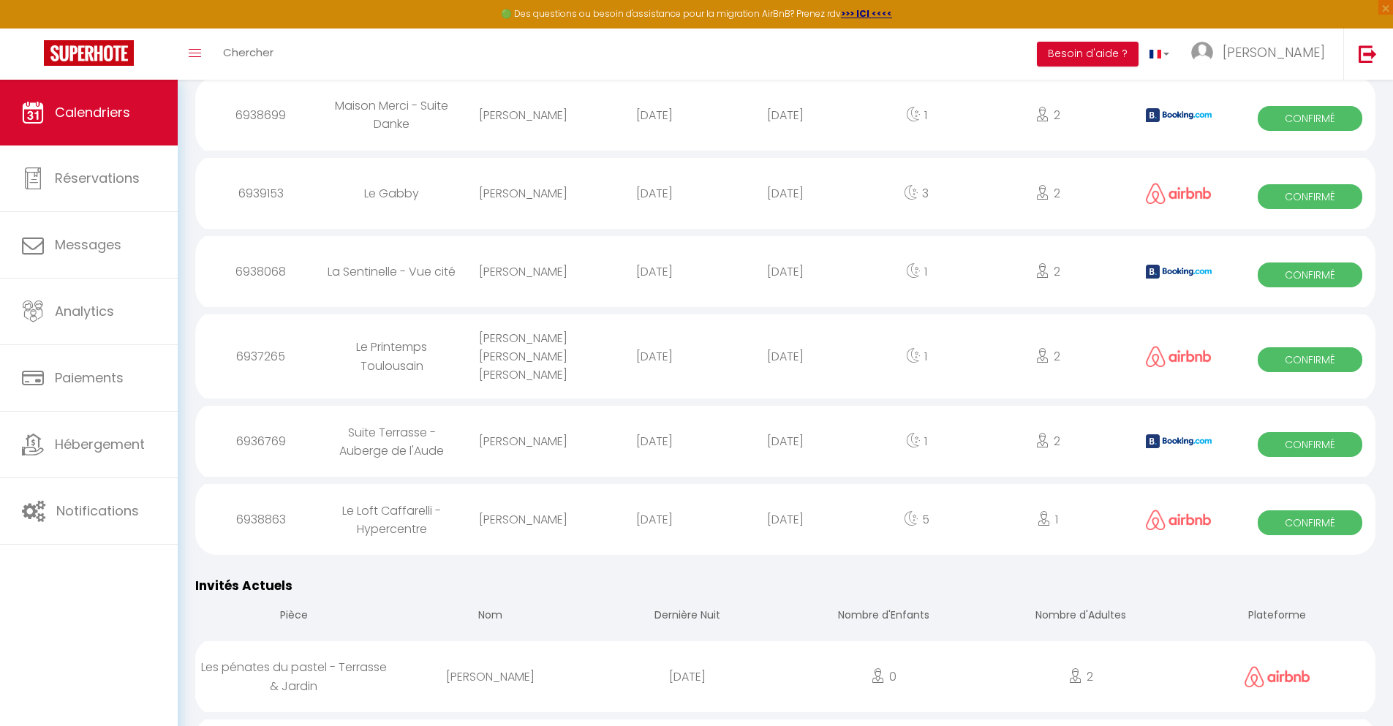
scroll to position [1015, 0]
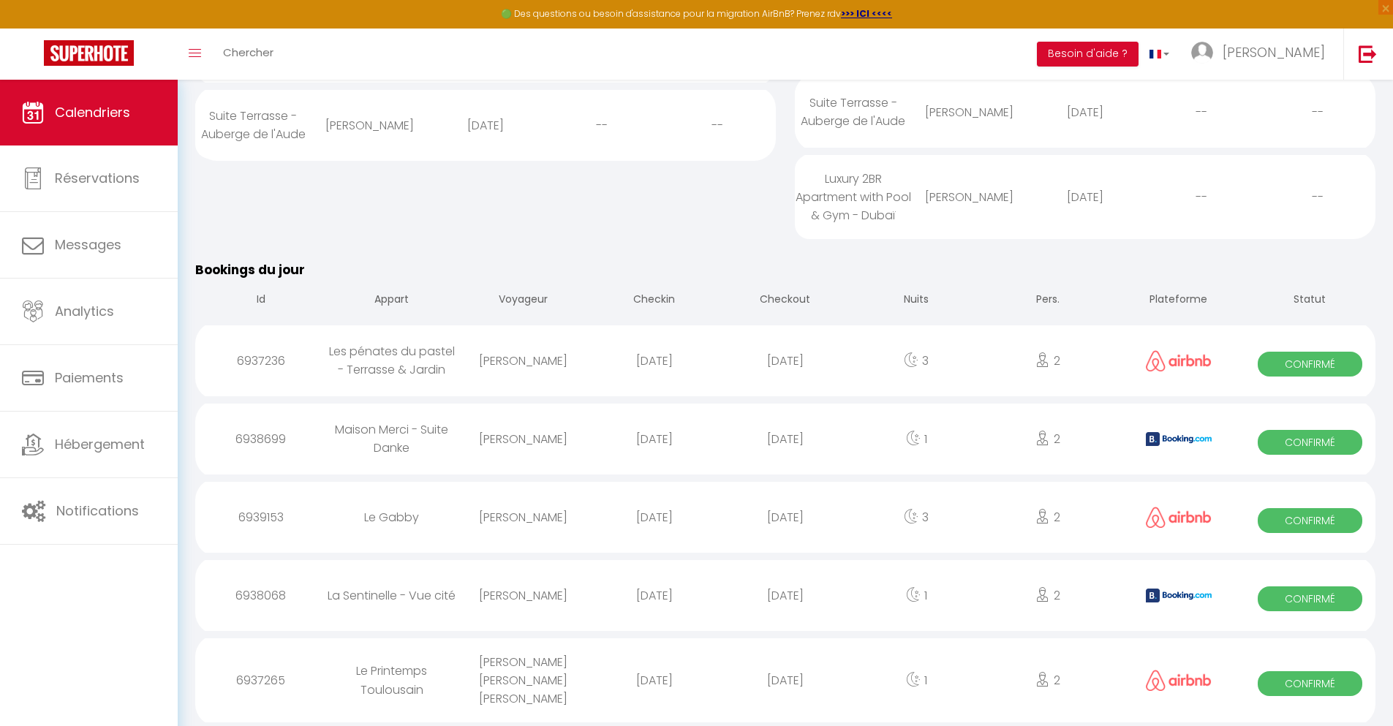
click at [785, 687] on div "[DATE]" at bounding box center [784, 681] width 131 height 48
select select "0"
select select "1"
select select
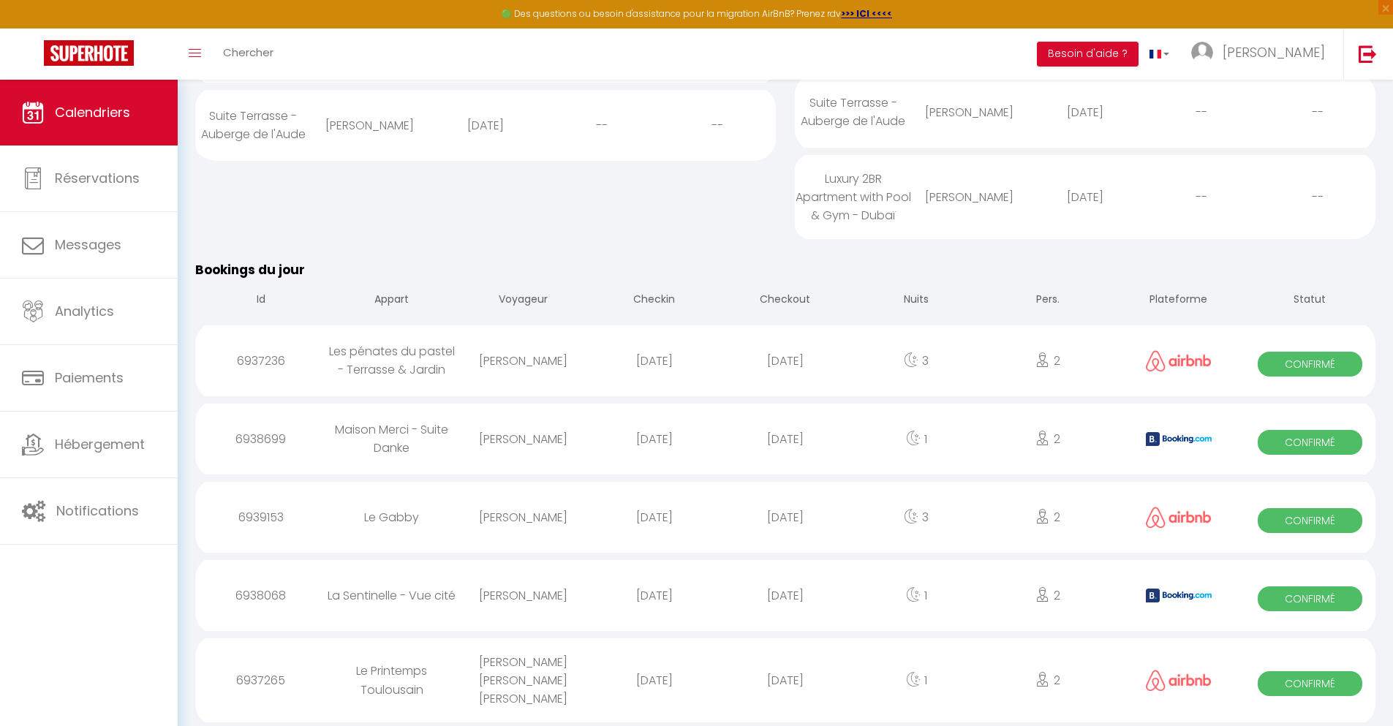
select select
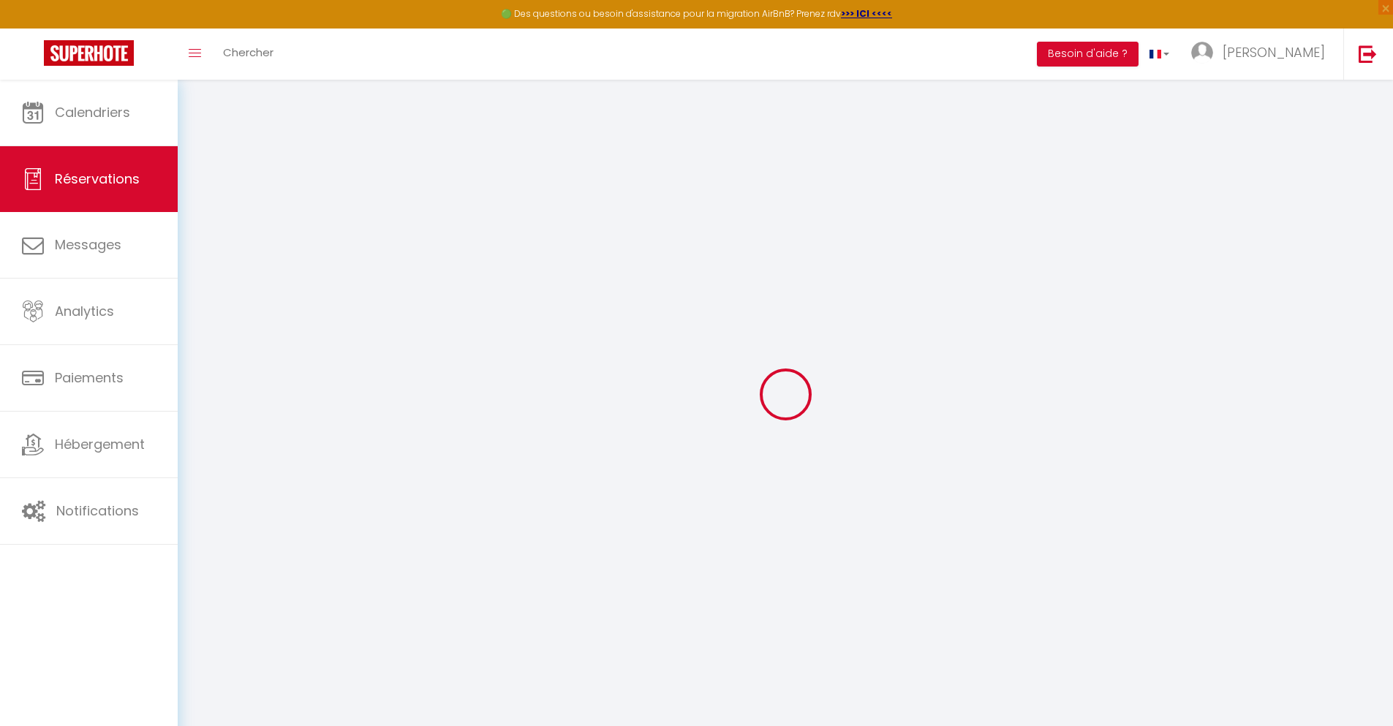
select select
checkbox input "false"
select select
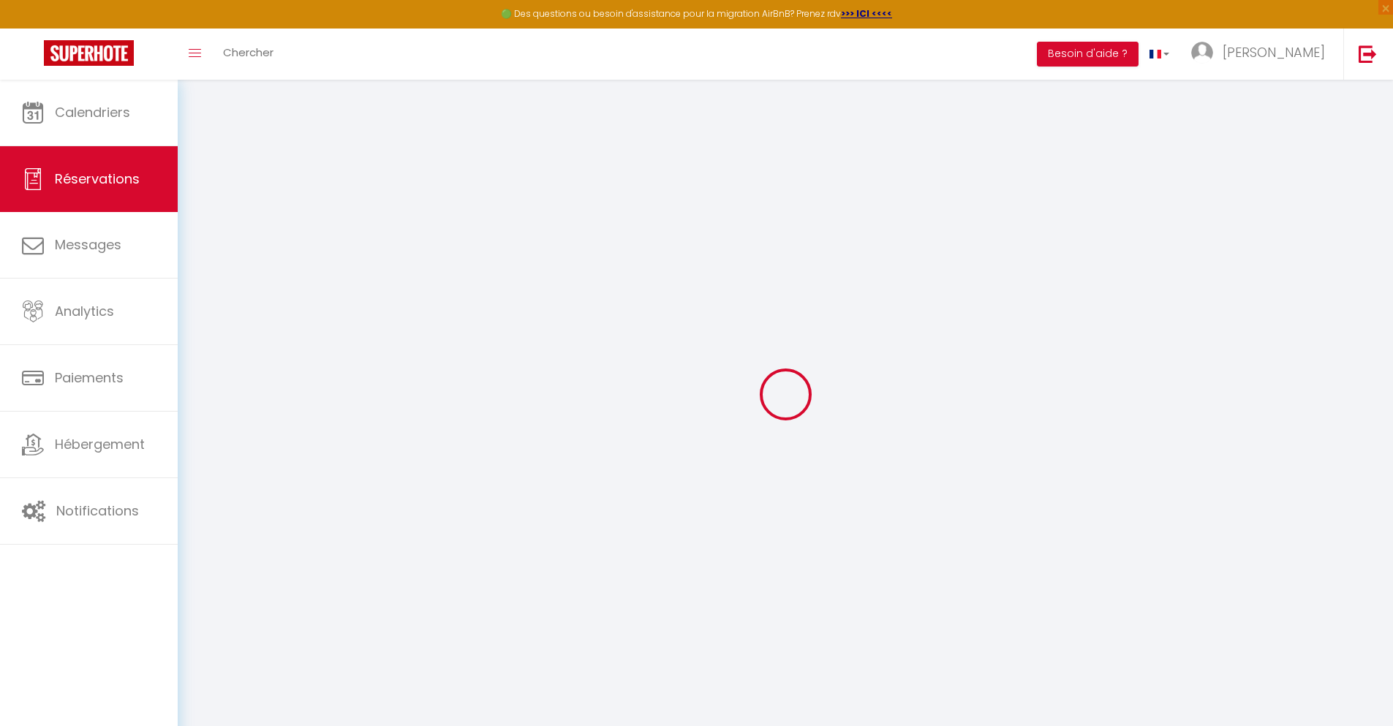
select select
checkbox input "false"
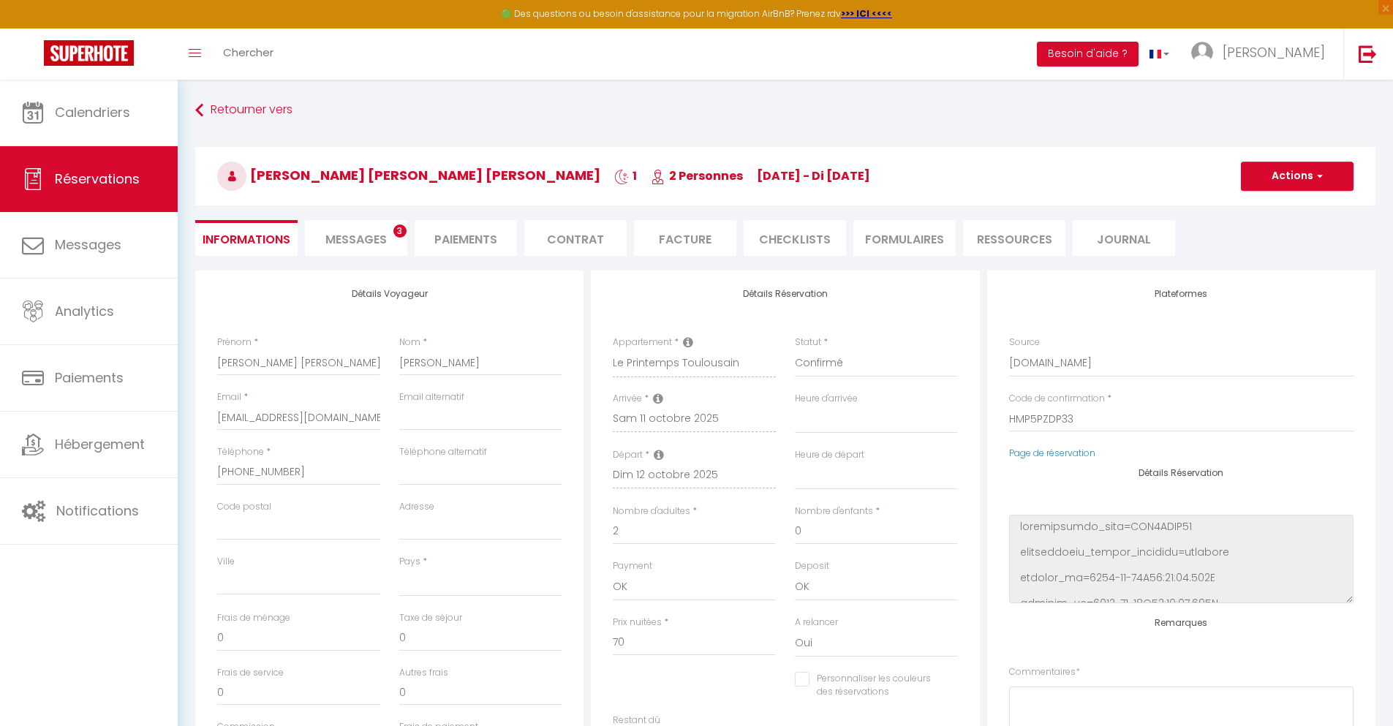
select select
type input "42"
type input "5.04"
select select
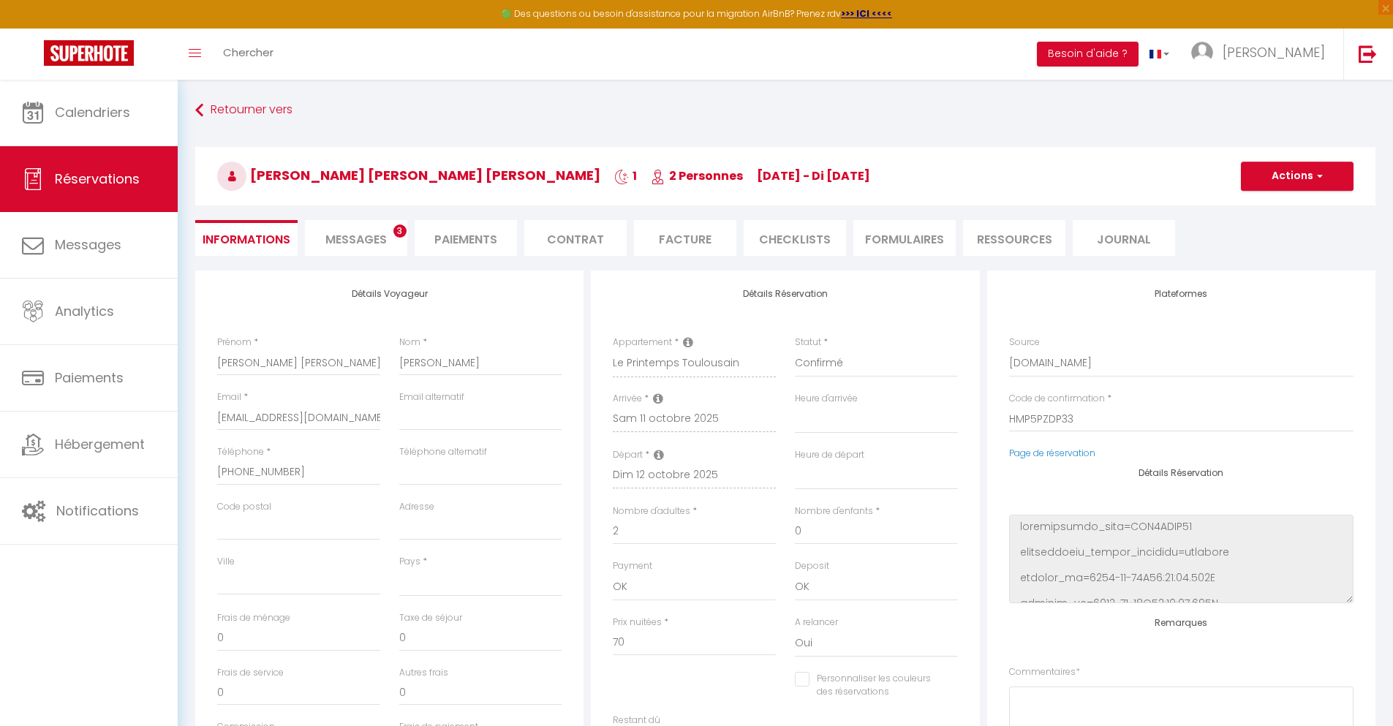
checkbox input "false"
select select
checkbox input "false"
select select
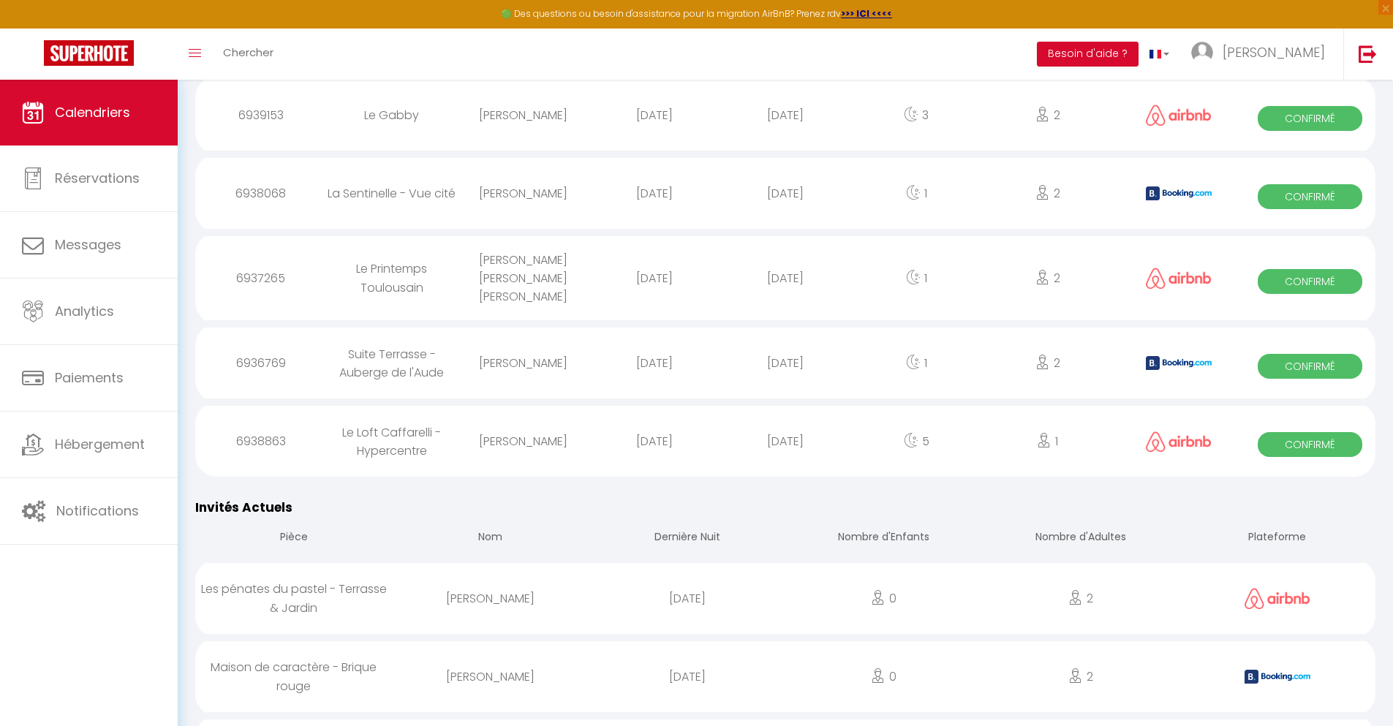
scroll to position [1093, 0]
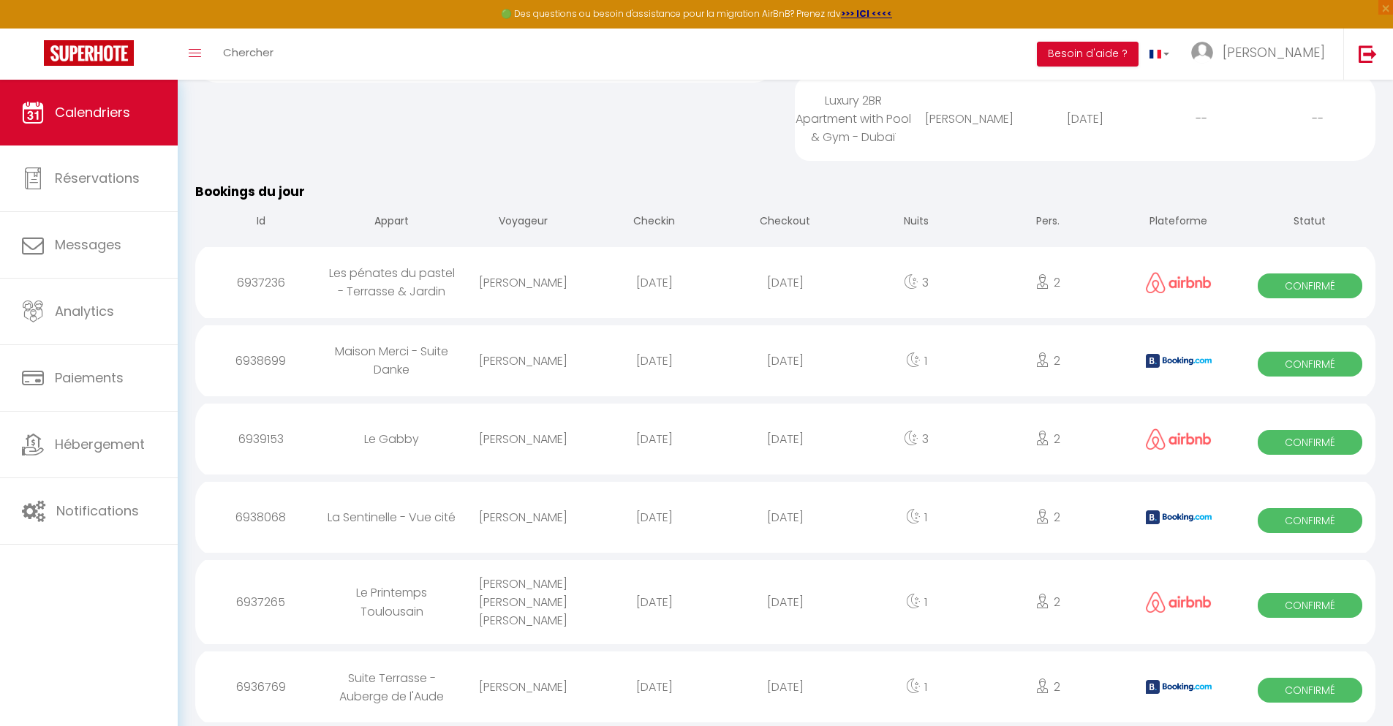
click at [785, 687] on div "[DATE]" at bounding box center [784, 687] width 131 height 48
select select "0"
select select "1"
select select
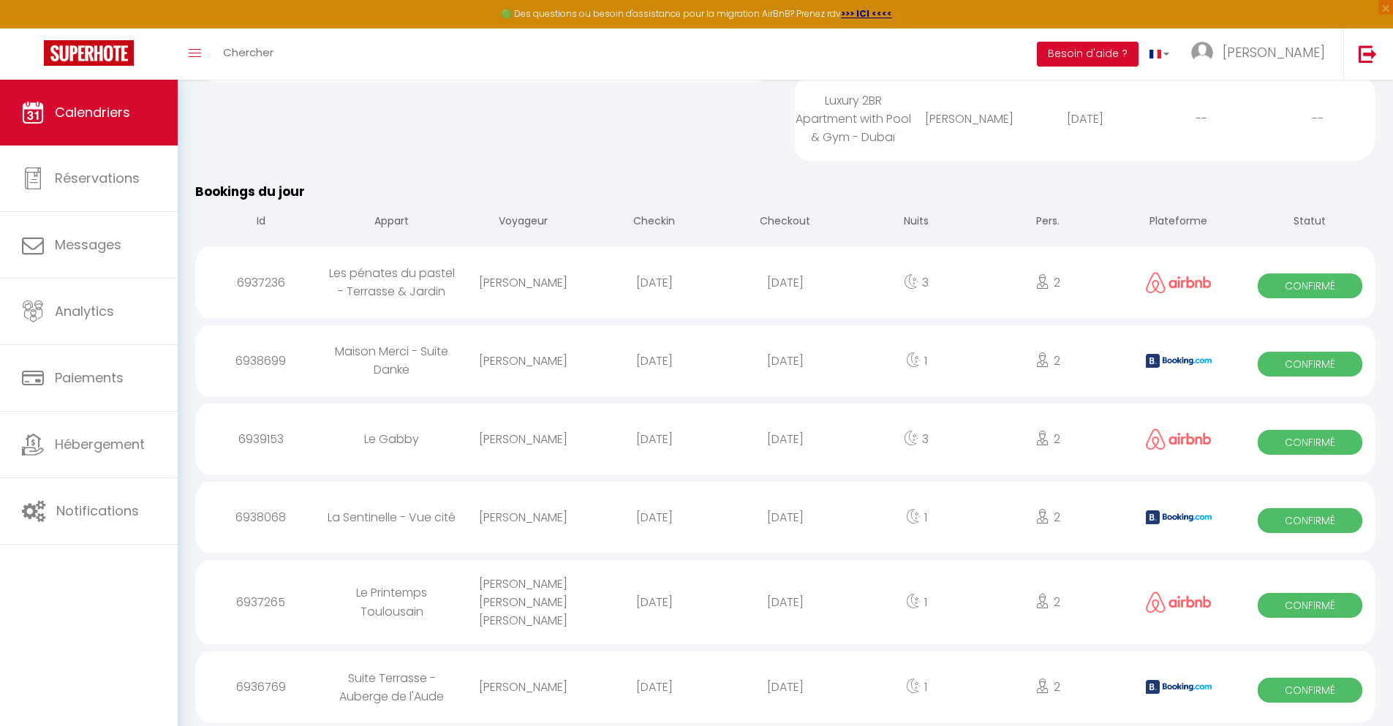
select select
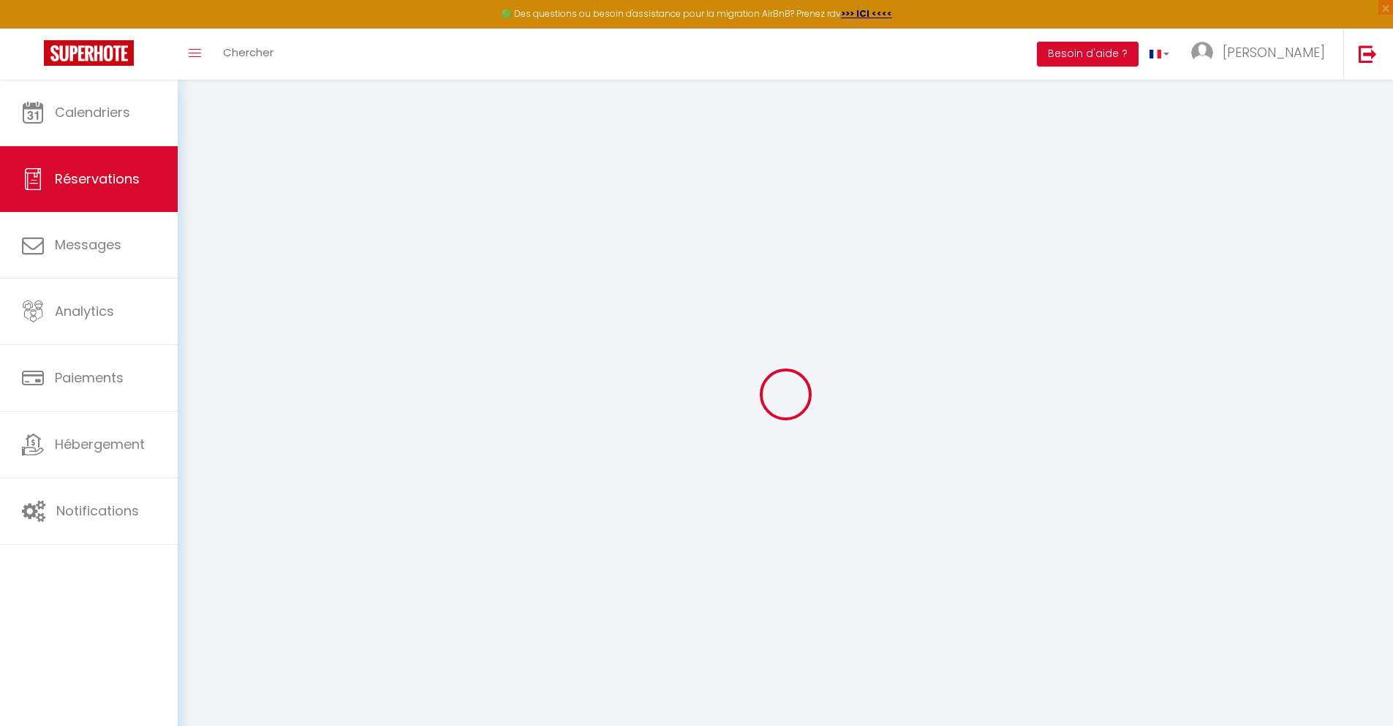
select select
checkbox input "false"
type textarea "** THIS RESERVATION HAS BEEN PRE-PAID ** BOOKING NOTE : Payment charge is EUR 0…"
type input "28"
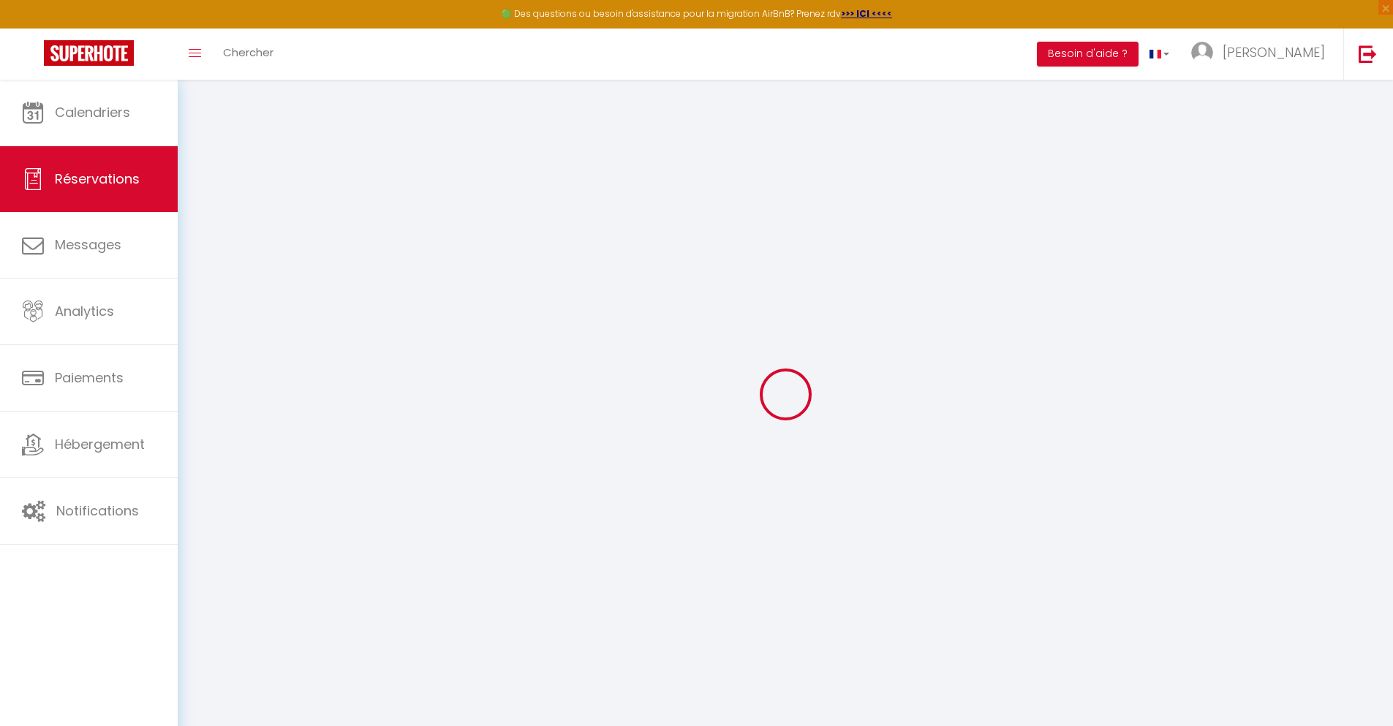
type input "5.78"
select select
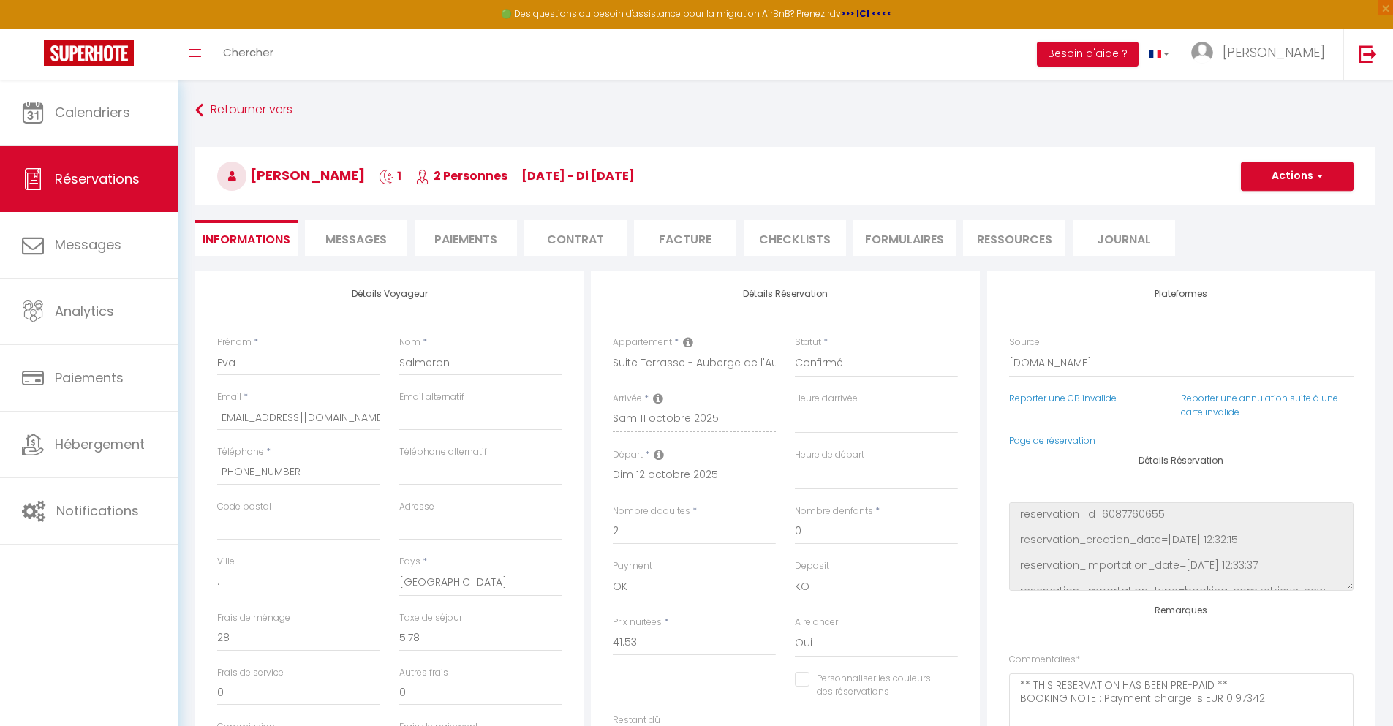
checkbox input "false"
select select
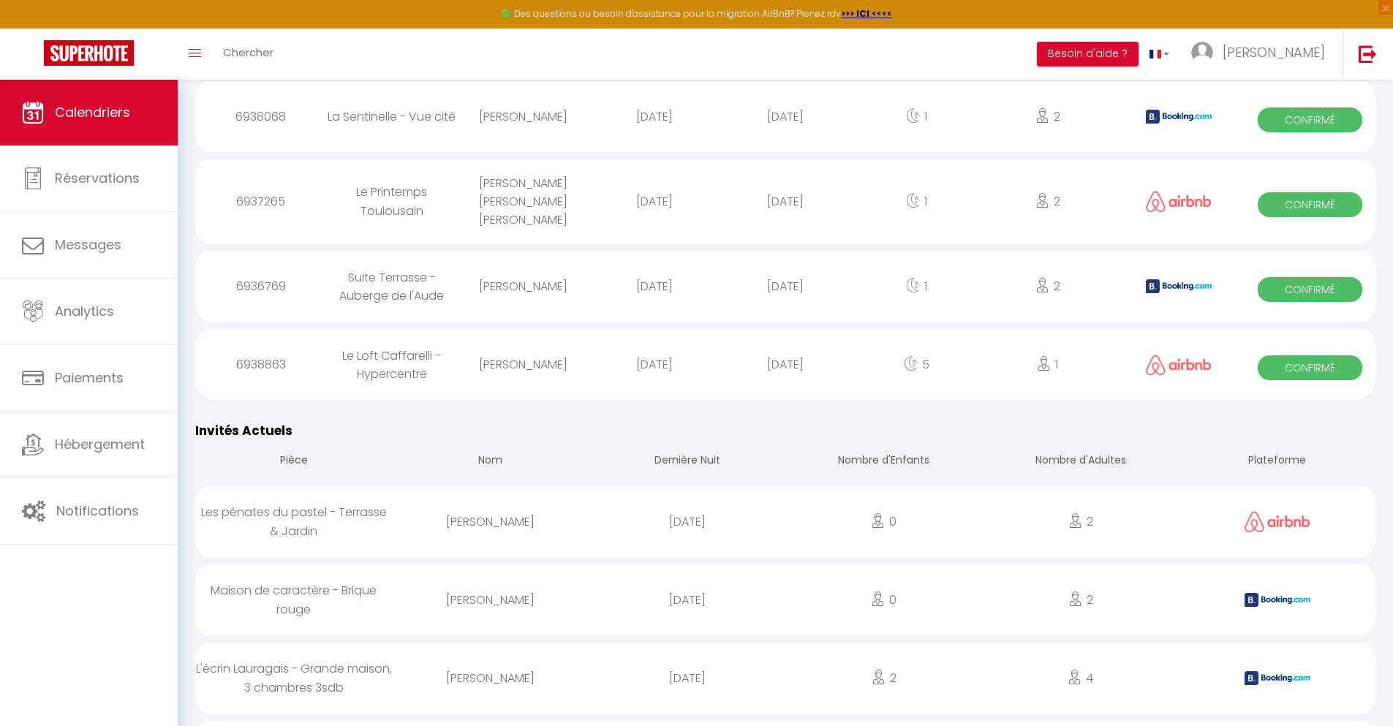
scroll to position [1168, 0]
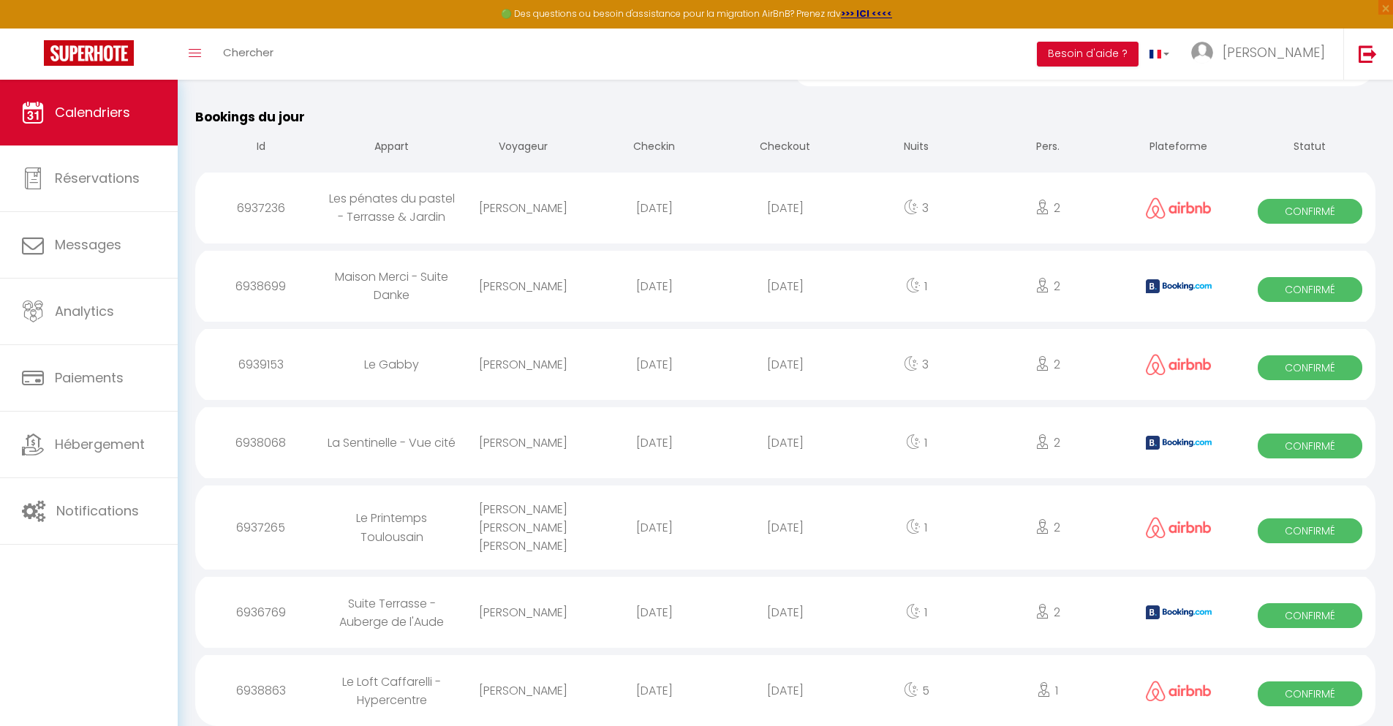
click at [785, 689] on div "[DATE]" at bounding box center [784, 691] width 131 height 48
select select "0"
select select "1"
select select
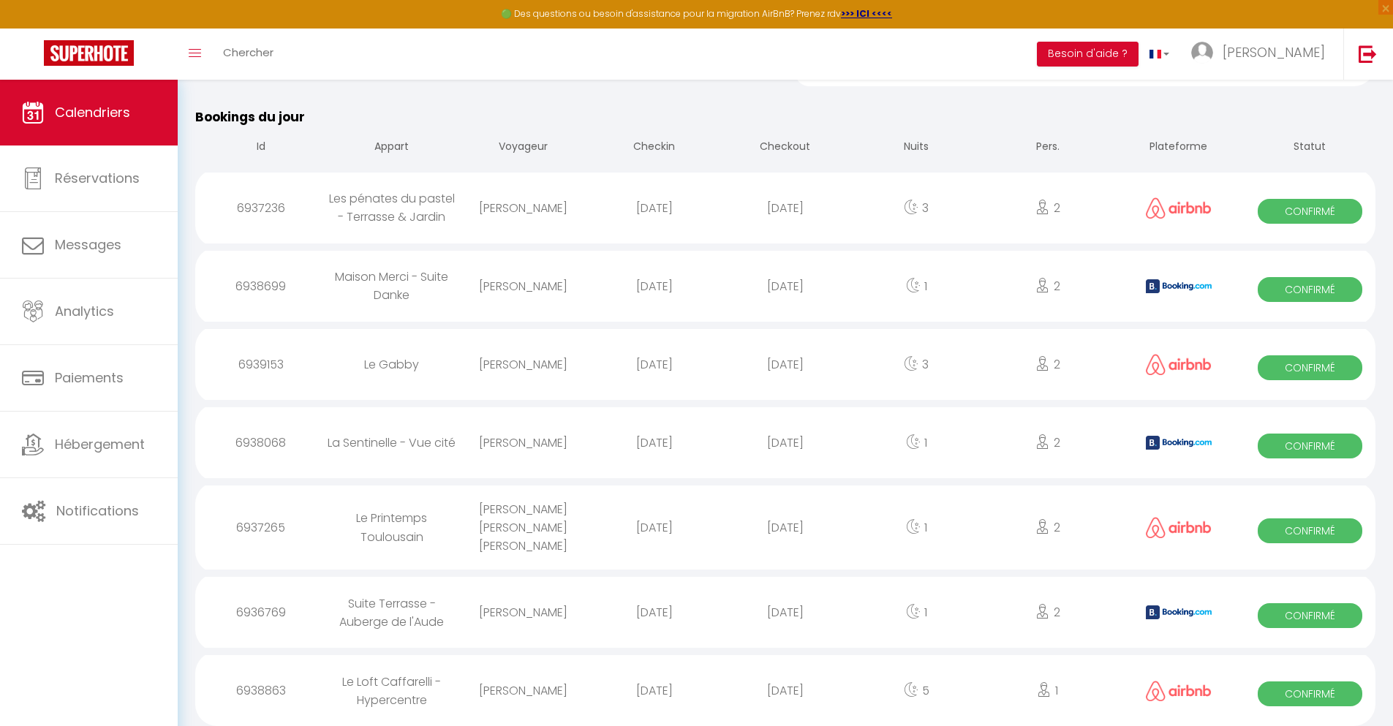
select select
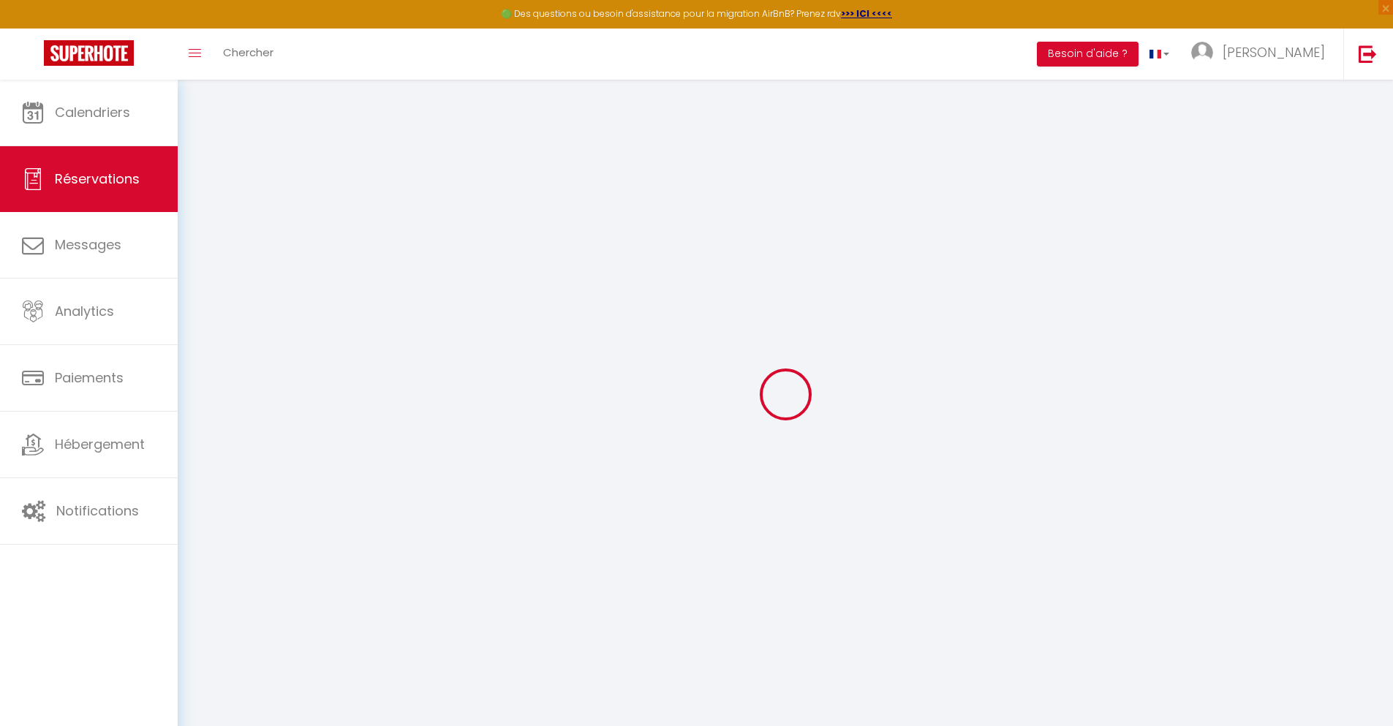
select select
checkbox input "false"
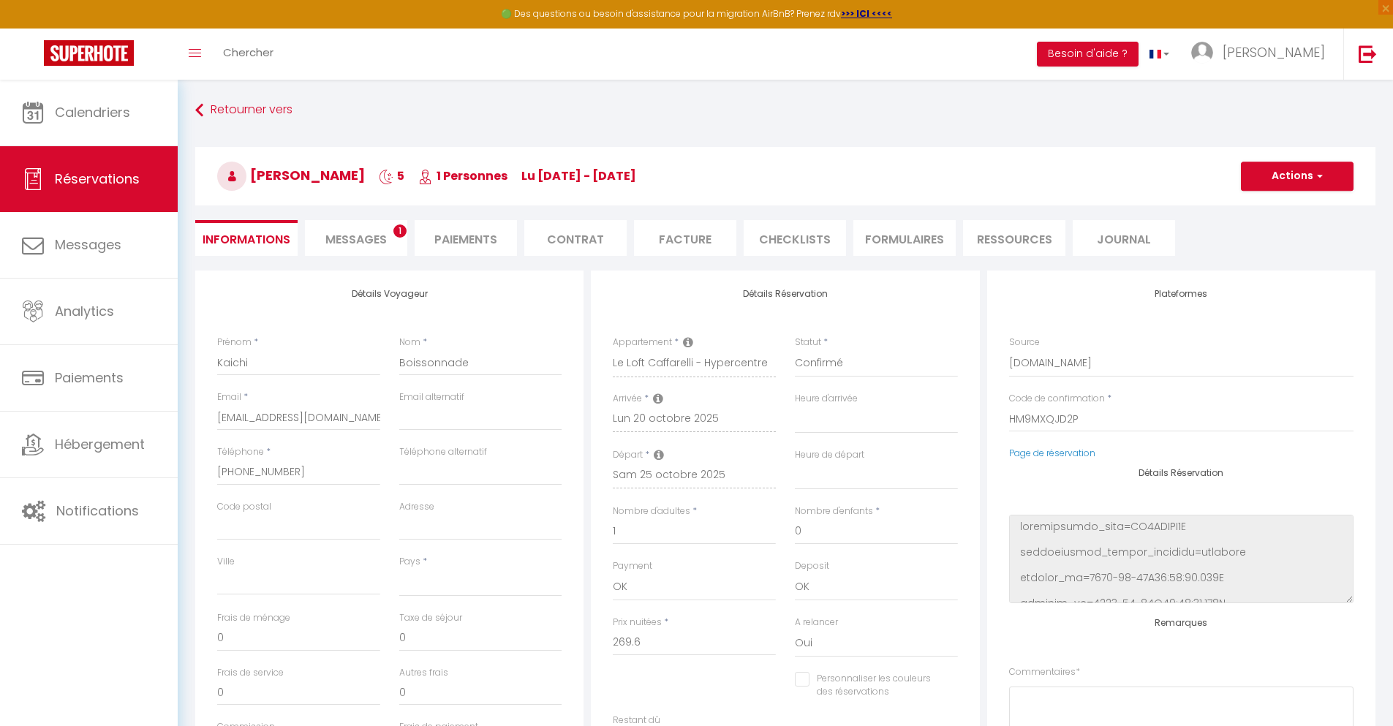
select select
type input "40"
type input "19.41"
select select
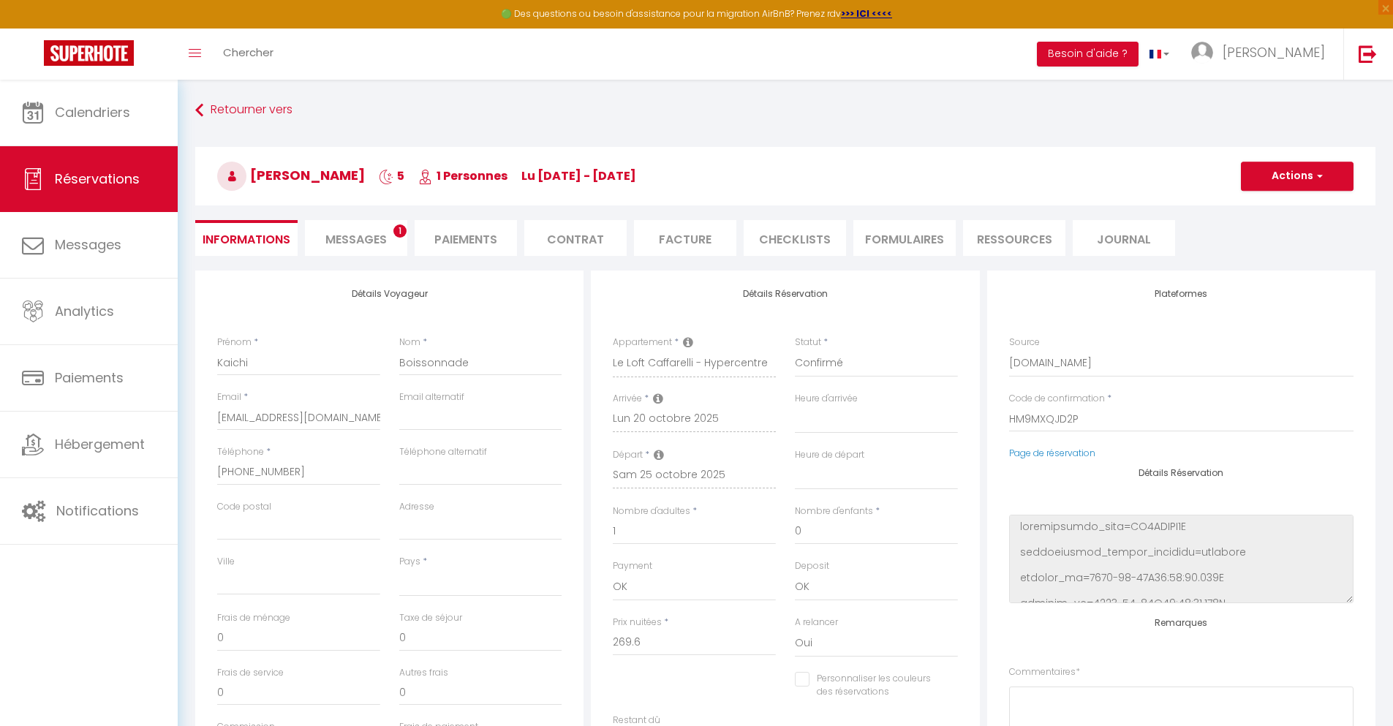
checkbox input "false"
select select
checkbox input "false"
select select
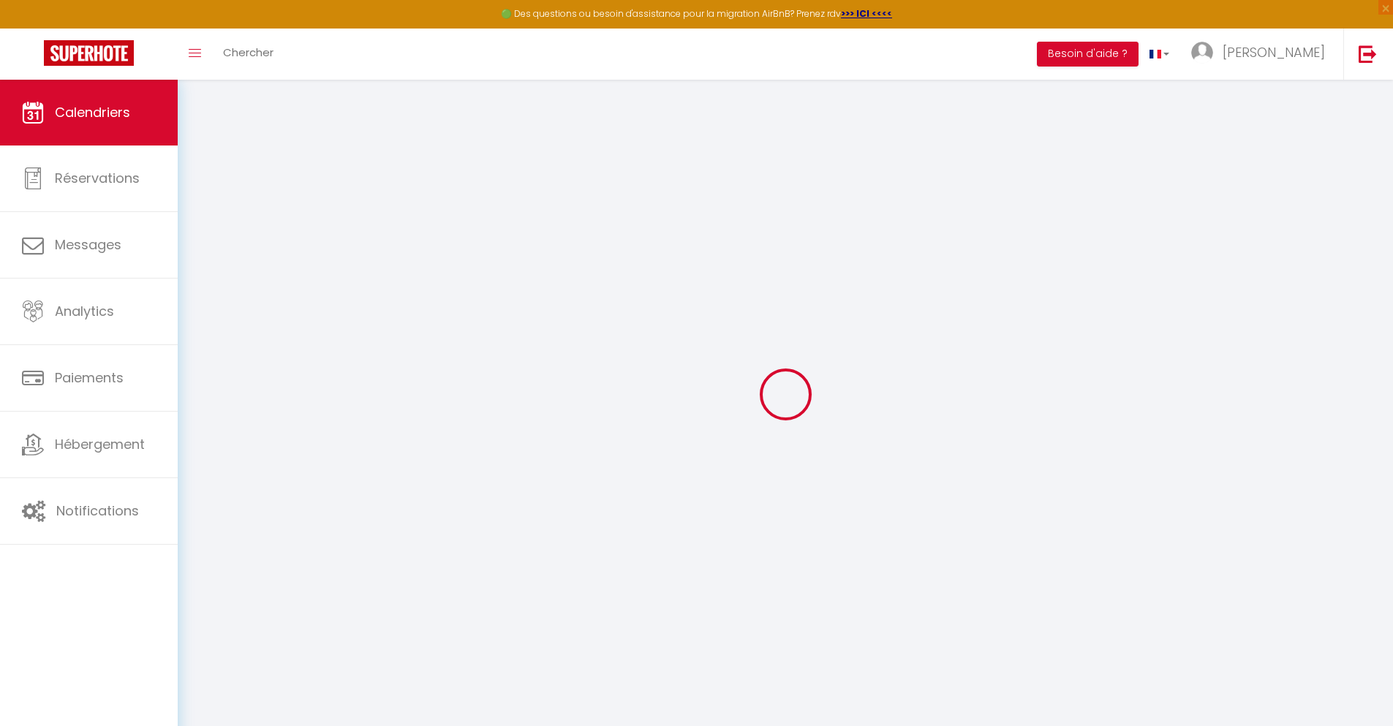
scroll to position [80, 0]
